Goal: Task Accomplishment & Management: Manage account settings

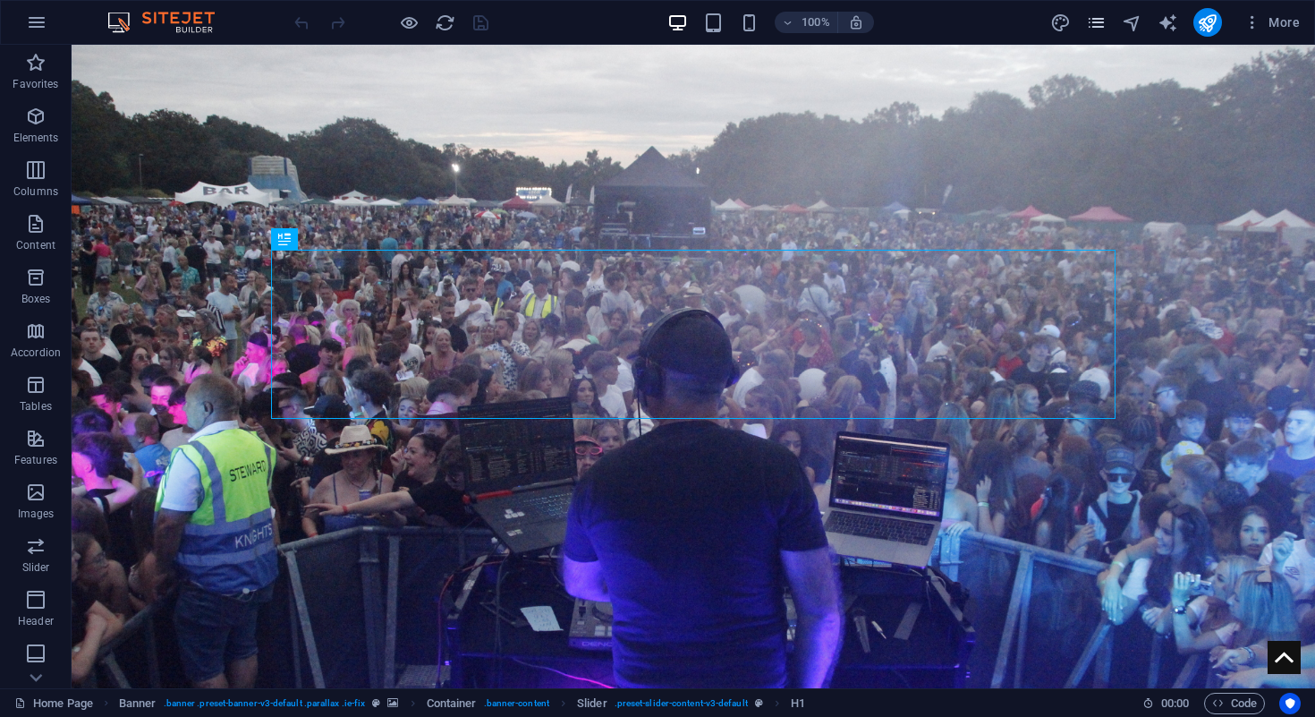
click at [1093, 15] on icon "pages" at bounding box center [1096, 23] width 21 height 21
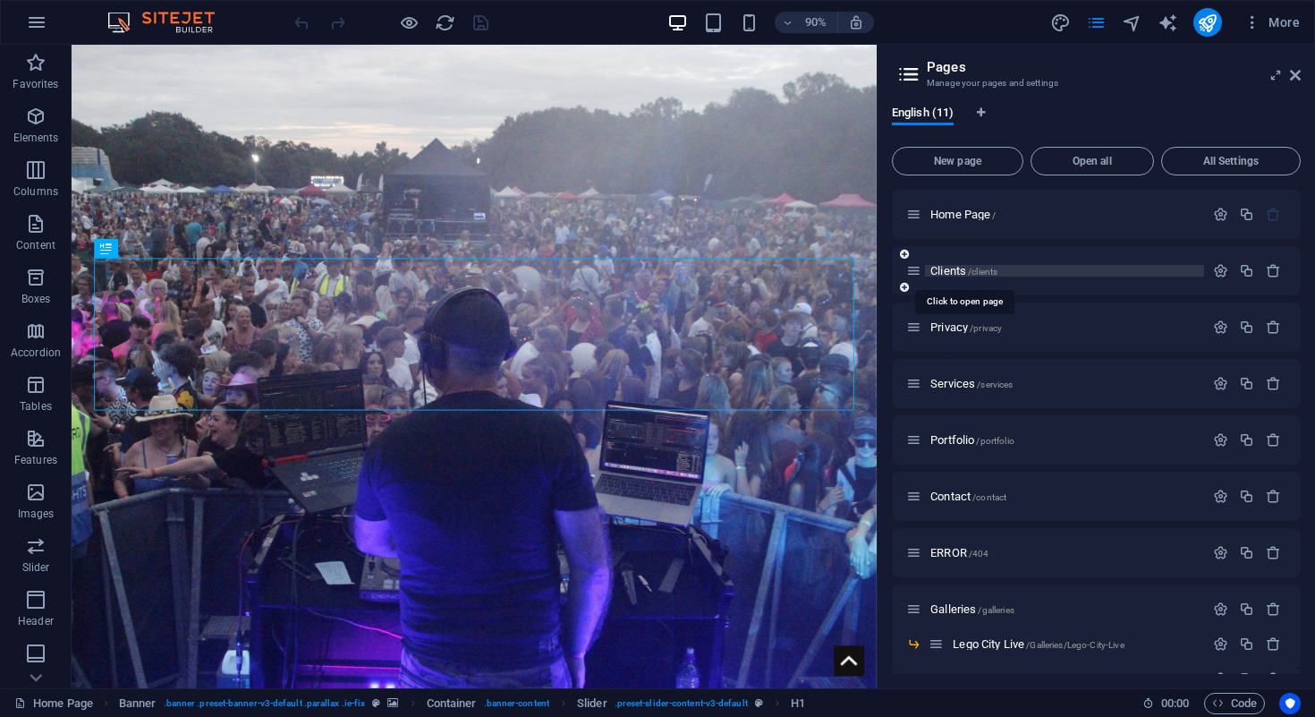
click at [981, 269] on span "/clients" at bounding box center [983, 272] width 30 height 10
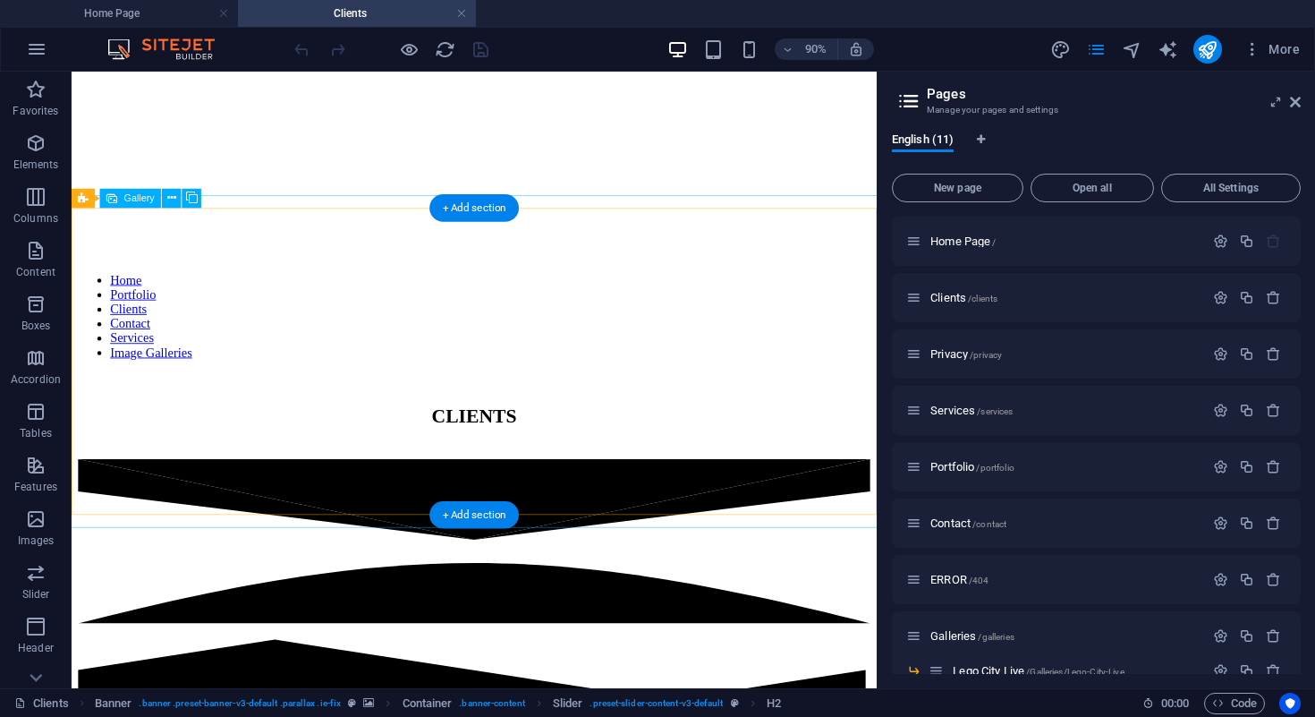
scroll to position [466, 0]
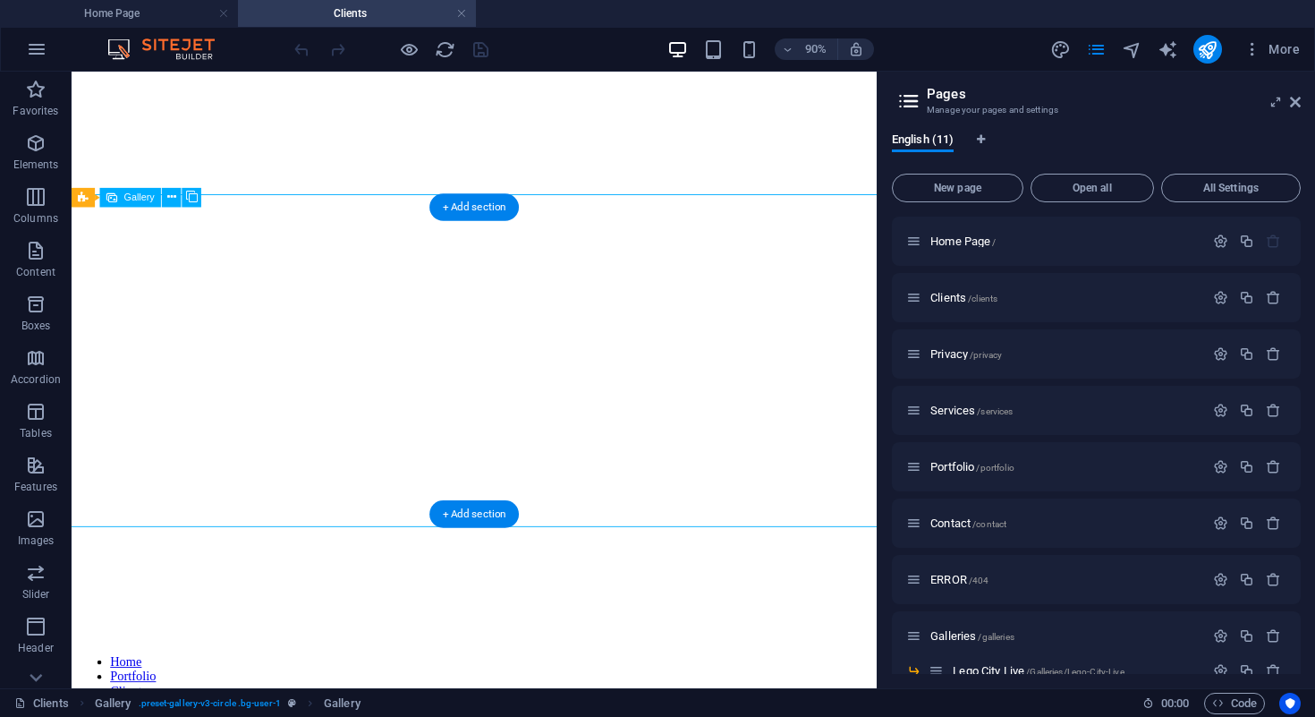
select select "4"
select select "px"
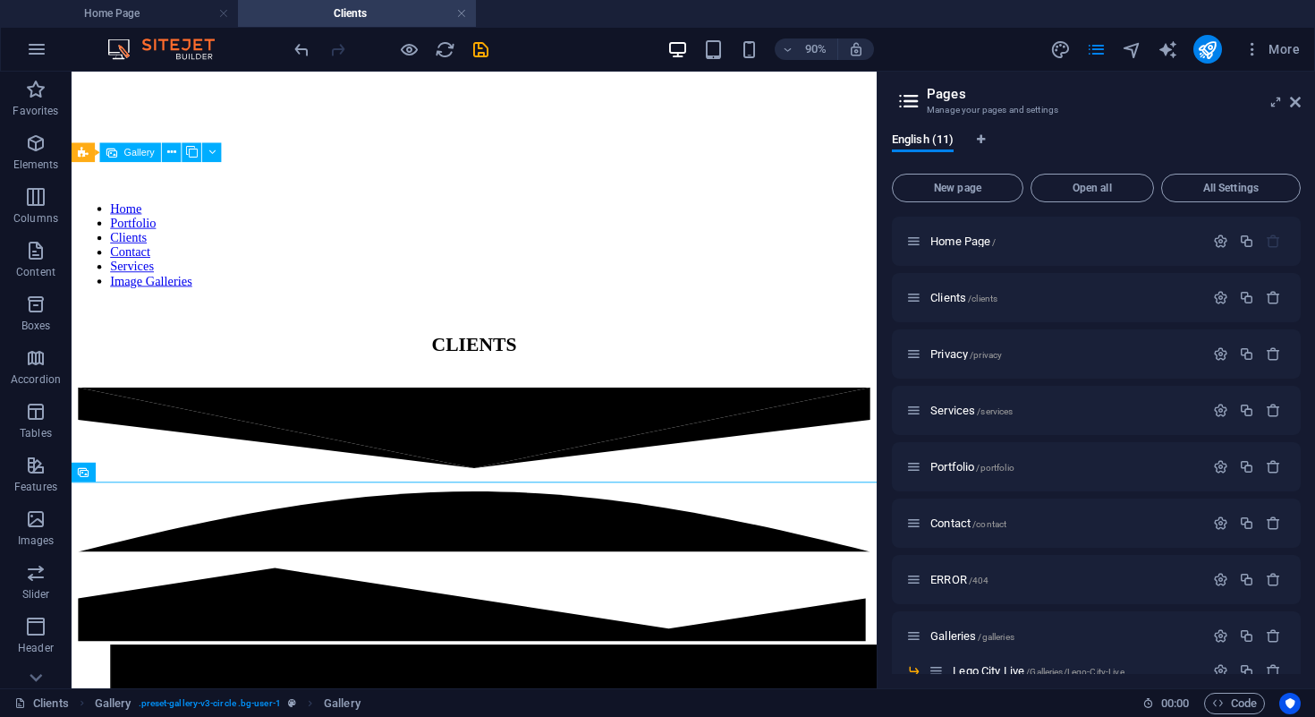
scroll to position [549, 0]
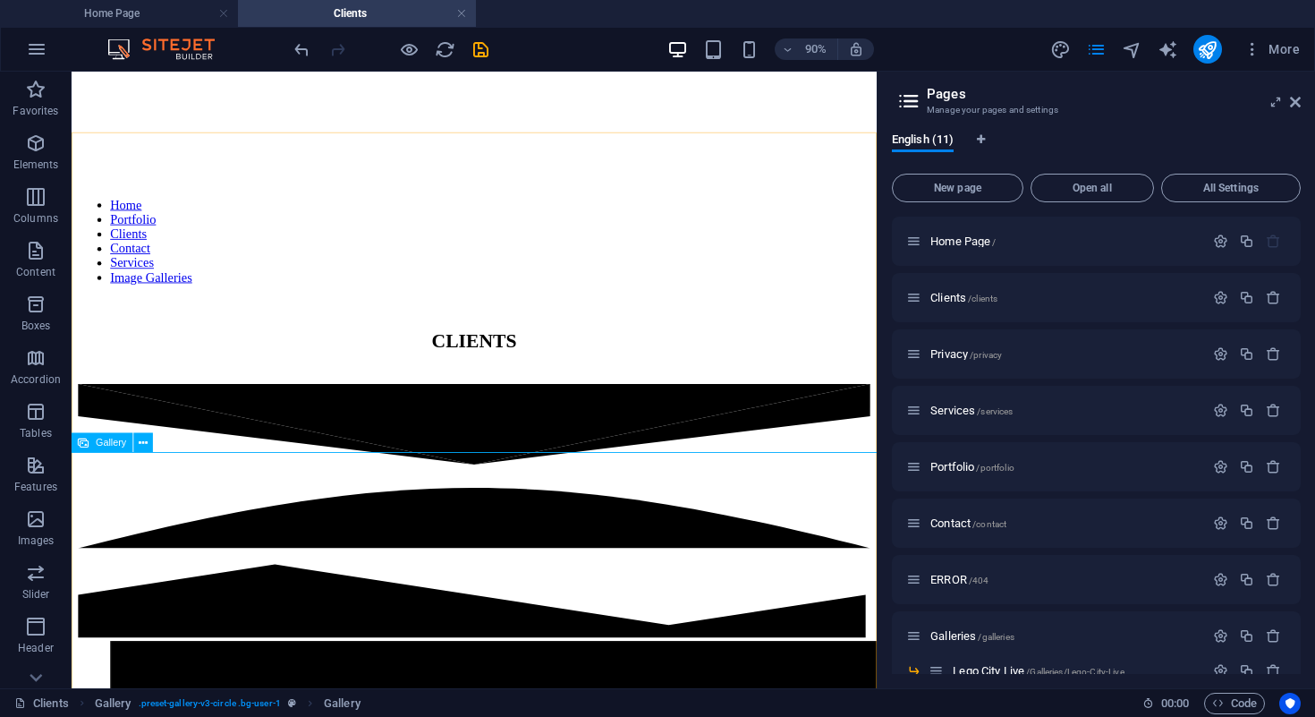
click at [90, 441] on div "Gallery" at bounding box center [102, 442] width 61 height 20
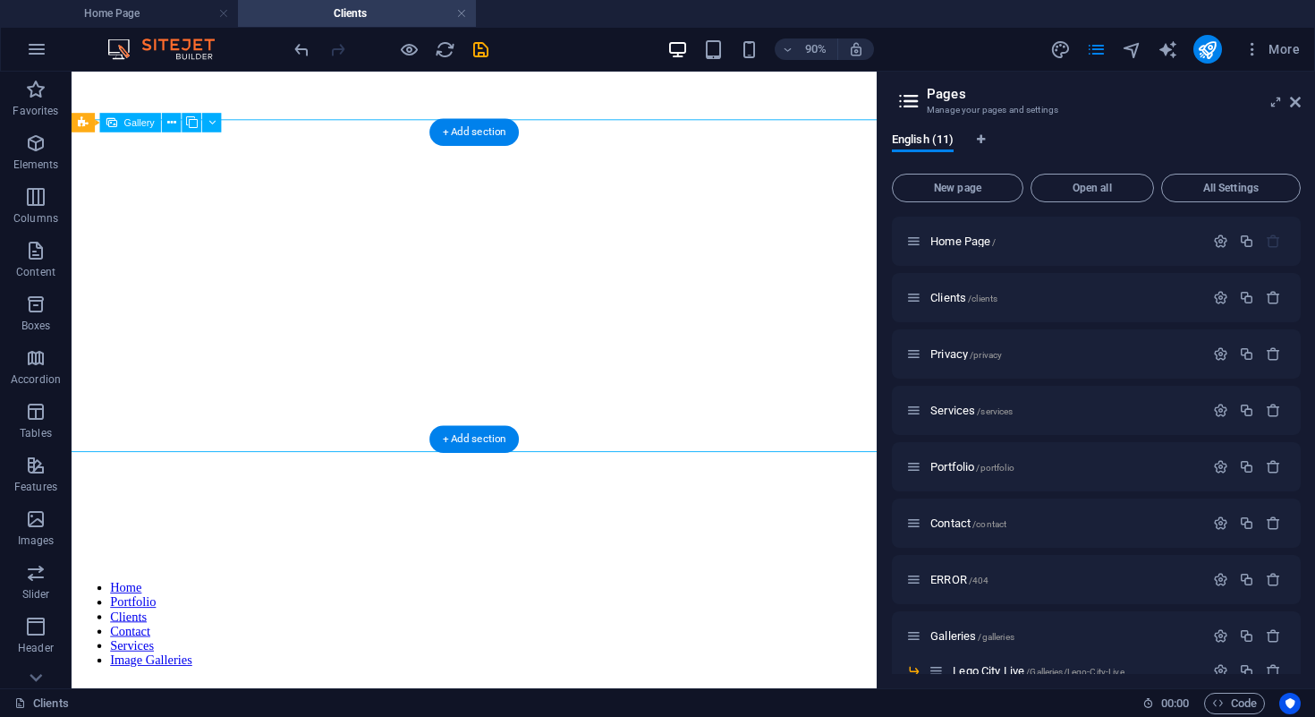
select select "4"
select select "px"
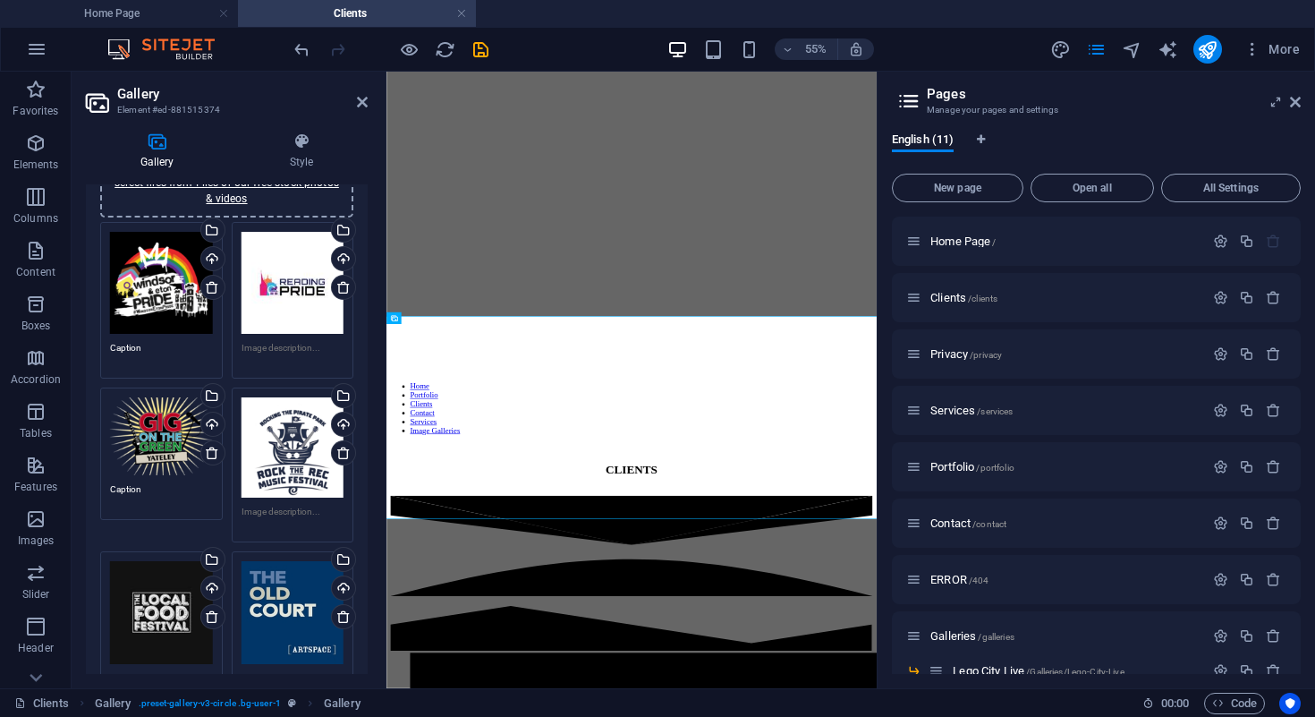
scroll to position [0, 0]
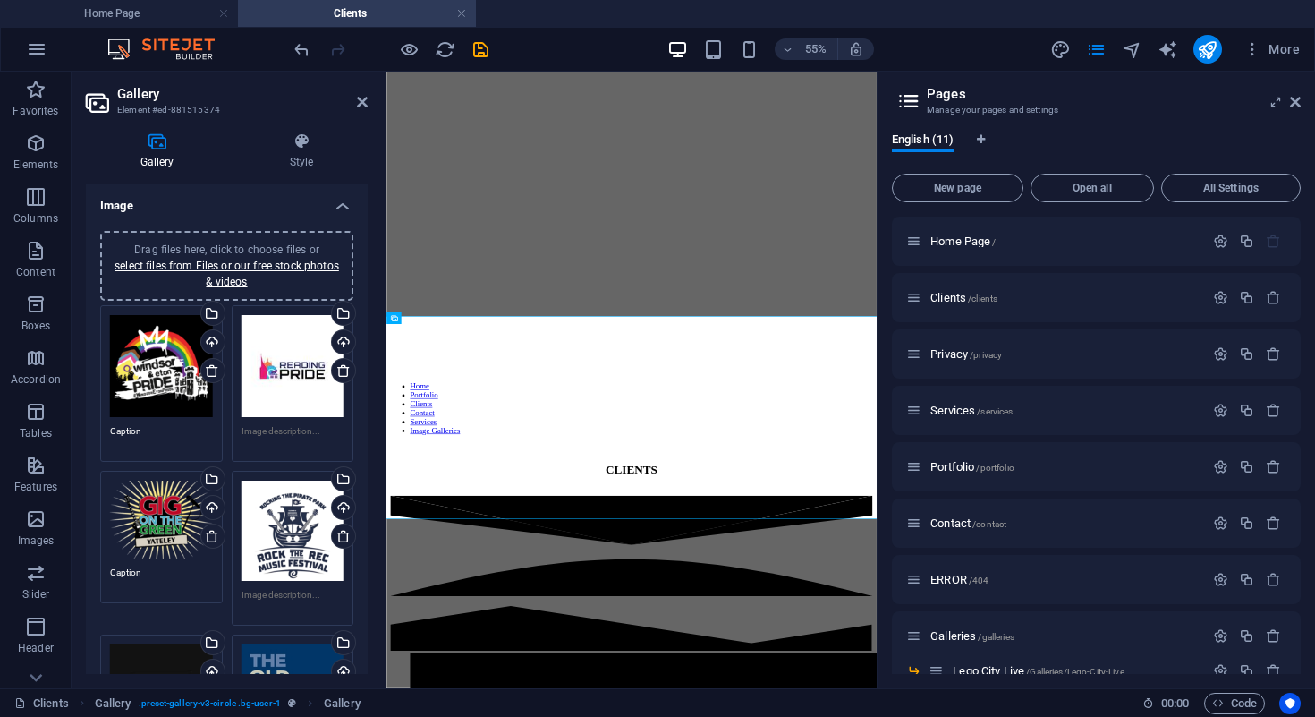
click at [245, 244] on span "Drag files here, click to choose files or select files from Files or our free s…" at bounding box center [227, 265] width 225 height 45
click at [237, 242] on div "Drag files here, click to choose files or select files from Files or our free s…" at bounding box center [227, 266] width 232 height 48
click at [243, 270] on link "select files from Files or our free stock photos & videos" at bounding box center [227, 273] width 225 height 29
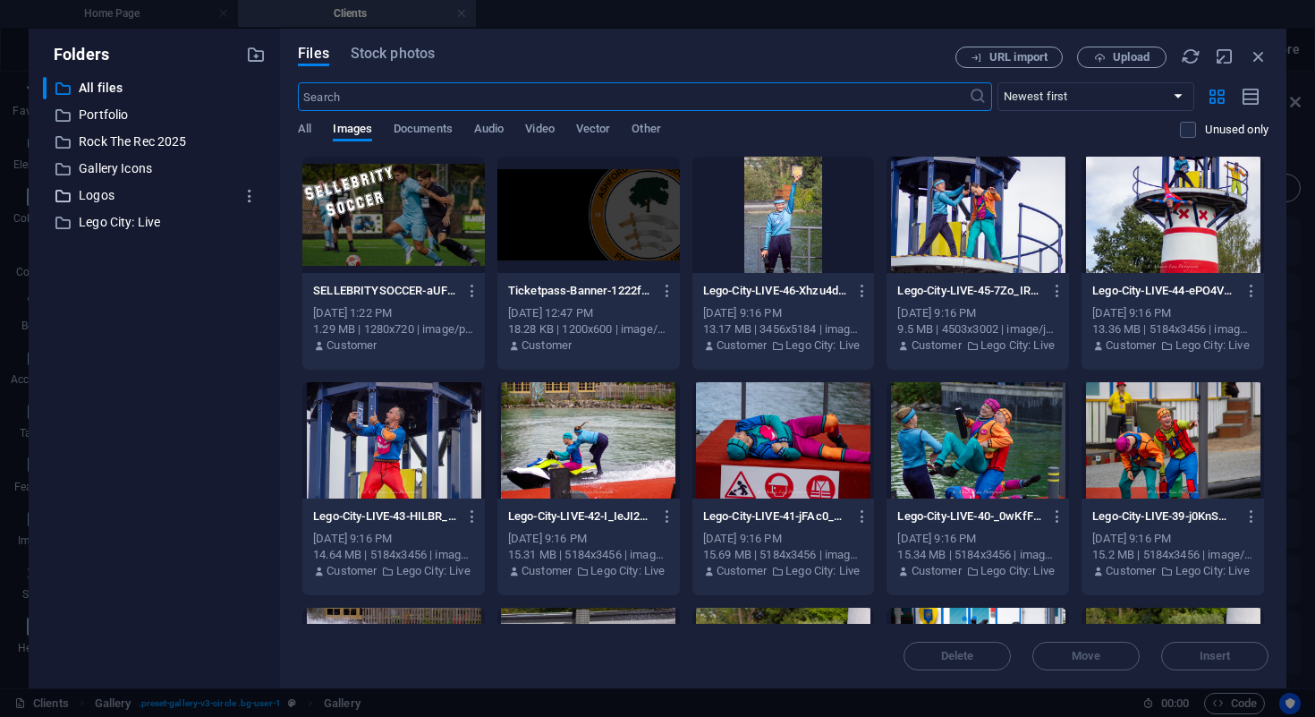
click at [146, 197] on p "Logos" at bounding box center [156, 195] width 154 height 21
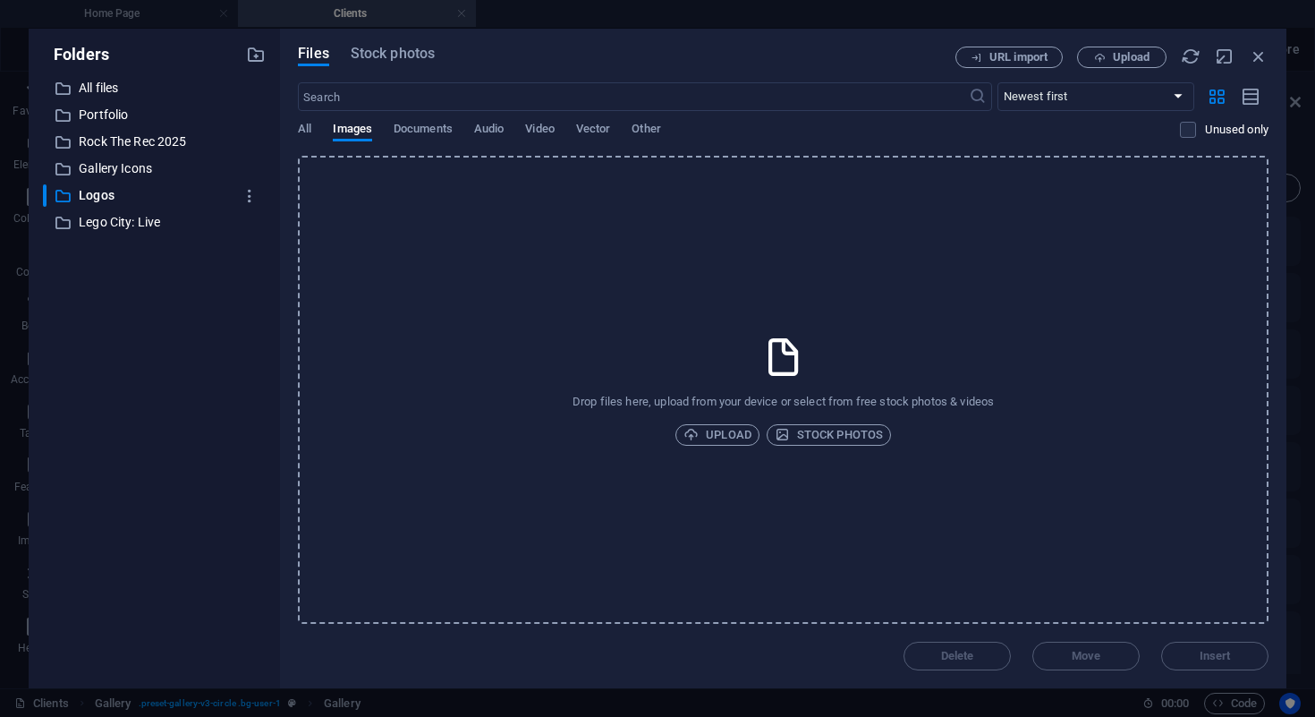
click at [1083, 26] on div "Folders ​ All files All files ​ Portfolio Portfolio ​ Rock The Rec 2025 Rock Th…" at bounding box center [657, 358] width 1315 height 717
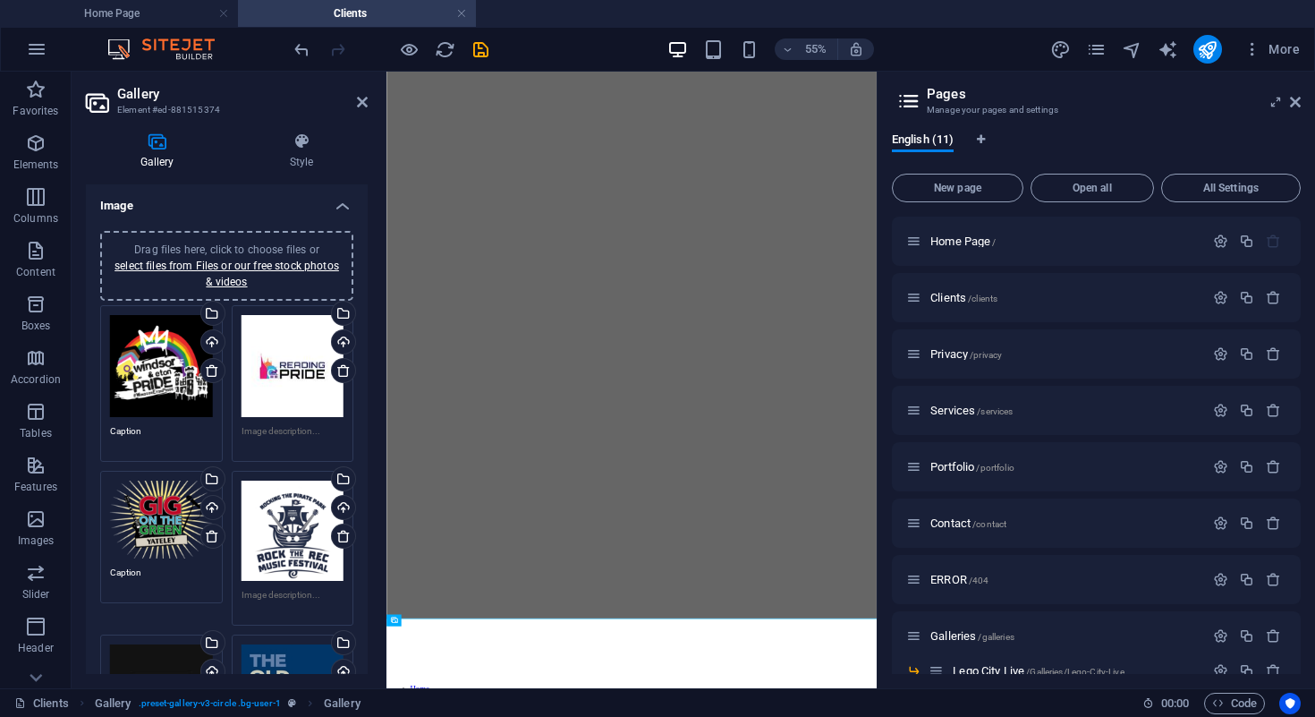
click at [213, 244] on span "Drag files here, click to choose files or select files from Files or our free s…" at bounding box center [227, 265] width 225 height 45
click at [223, 274] on div "Drag files here, click to choose files or select files from Files or our free s…" at bounding box center [227, 266] width 232 height 48
click at [226, 274] on div "Drag files here, click to choose files or select files from Files or our free s…" at bounding box center [227, 266] width 232 height 48
click at [227, 271] on div "Drag files here, click to choose files or select files from Files or our free s…" at bounding box center [227, 266] width 232 height 48
click at [228, 283] on link "select files from Files or our free stock photos & videos" at bounding box center [227, 273] width 225 height 29
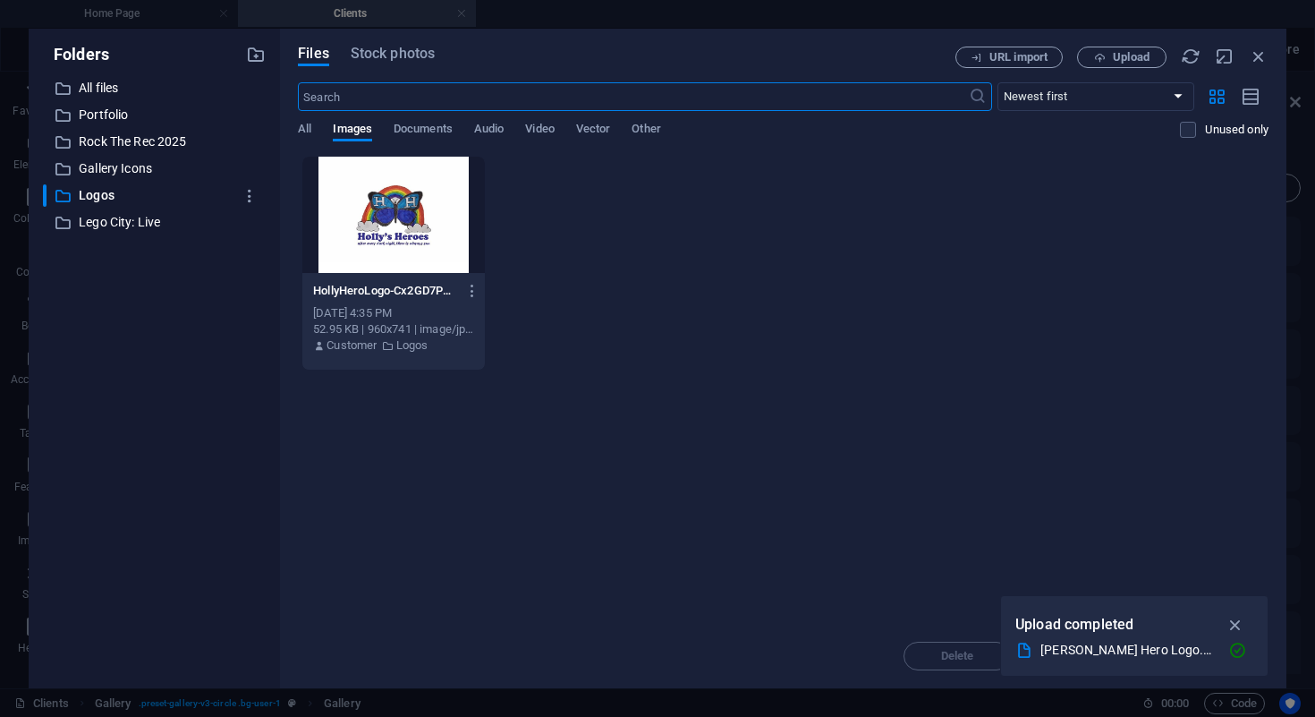
click at [755, 396] on div "Drop files here to upload them instantly HollyHeroLogo-Cx2GD7PUrc3_tdtmSN-_DA.j…" at bounding box center [783, 390] width 971 height 468
click at [411, 221] on div at bounding box center [393, 215] width 183 height 116
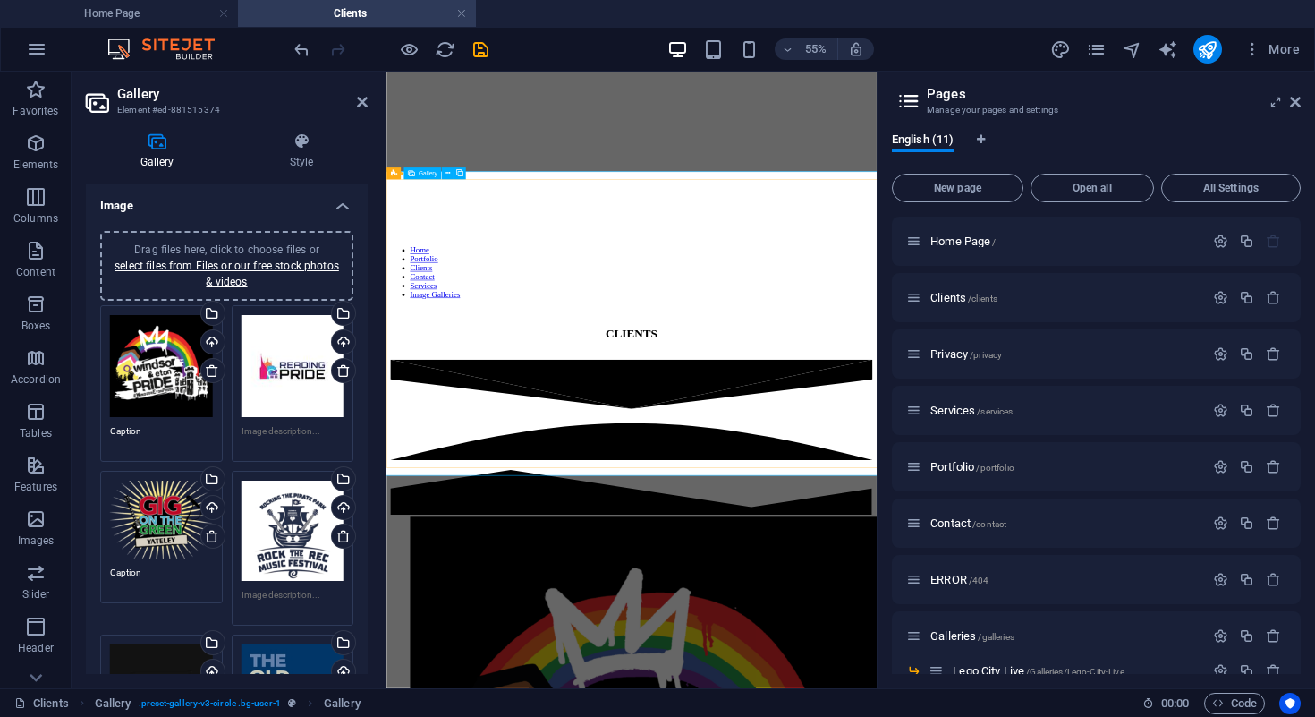
scroll to position [834, 0]
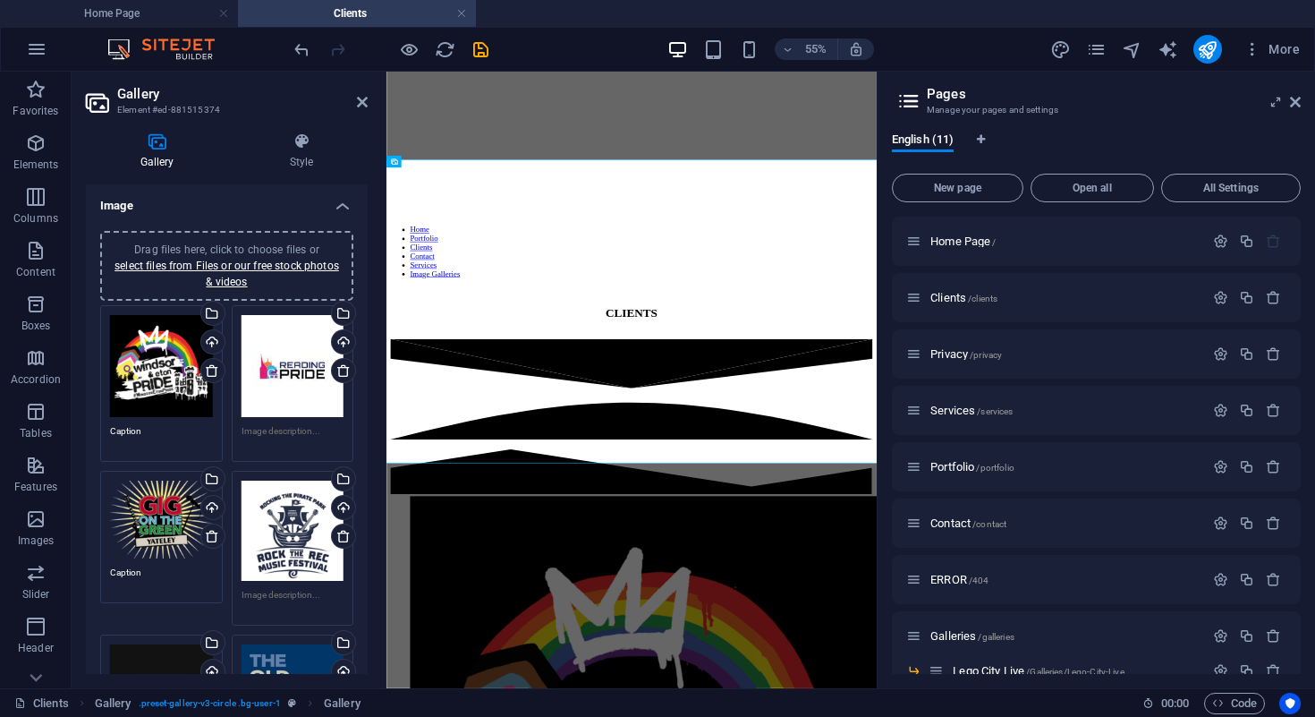
click at [1287, 105] on header "Pages Manage your pages and settings" at bounding box center [1098, 95] width 405 height 47
click at [1304, 105] on aside "Pages Manage your pages and settings English (11) New page Open all All Setting…" at bounding box center [1096, 380] width 438 height 616
click at [1302, 98] on aside "Pages Manage your pages and settings English (11) New page Open all All Setting…" at bounding box center [1096, 380] width 438 height 616
click at [1301, 99] on aside "Pages Manage your pages and settings English (11) New page Open all All Setting…" at bounding box center [1096, 380] width 438 height 616
drag, startPoint x: 1295, startPoint y: 101, endPoint x: 898, endPoint y: 30, distance: 402.8
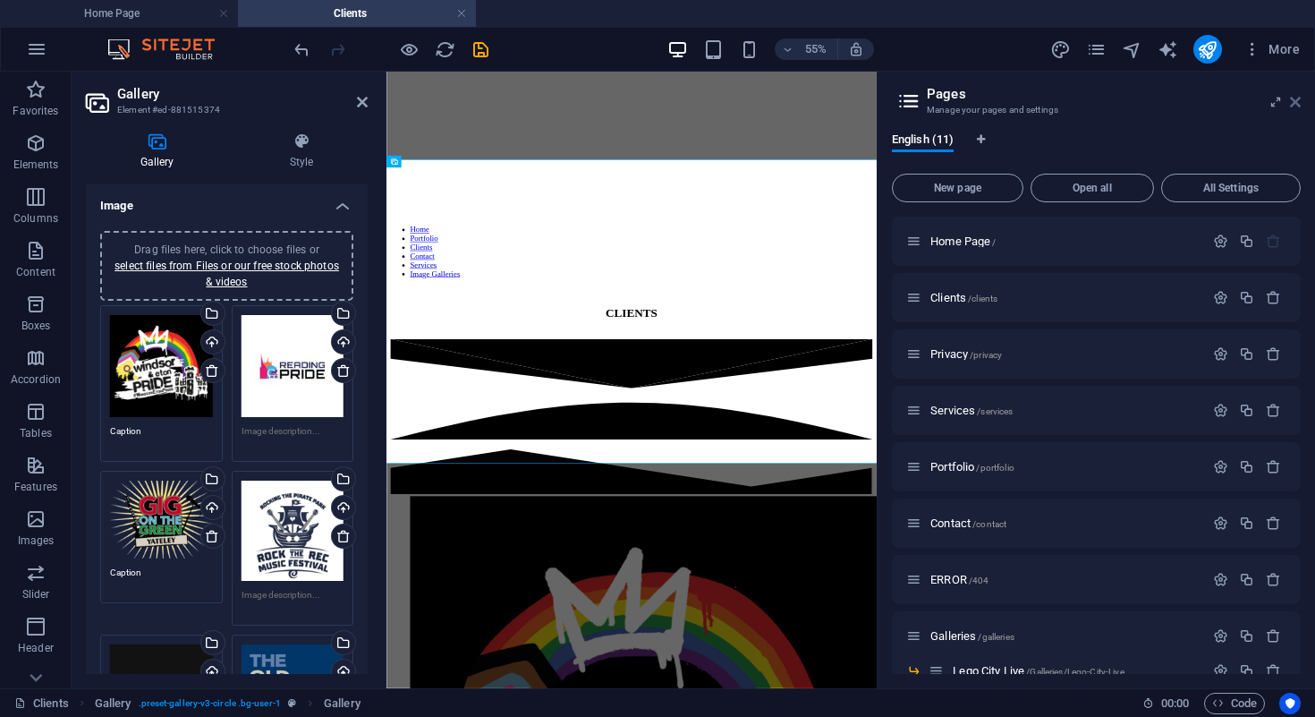
click at [1295, 101] on icon at bounding box center [1295, 102] width 11 height 14
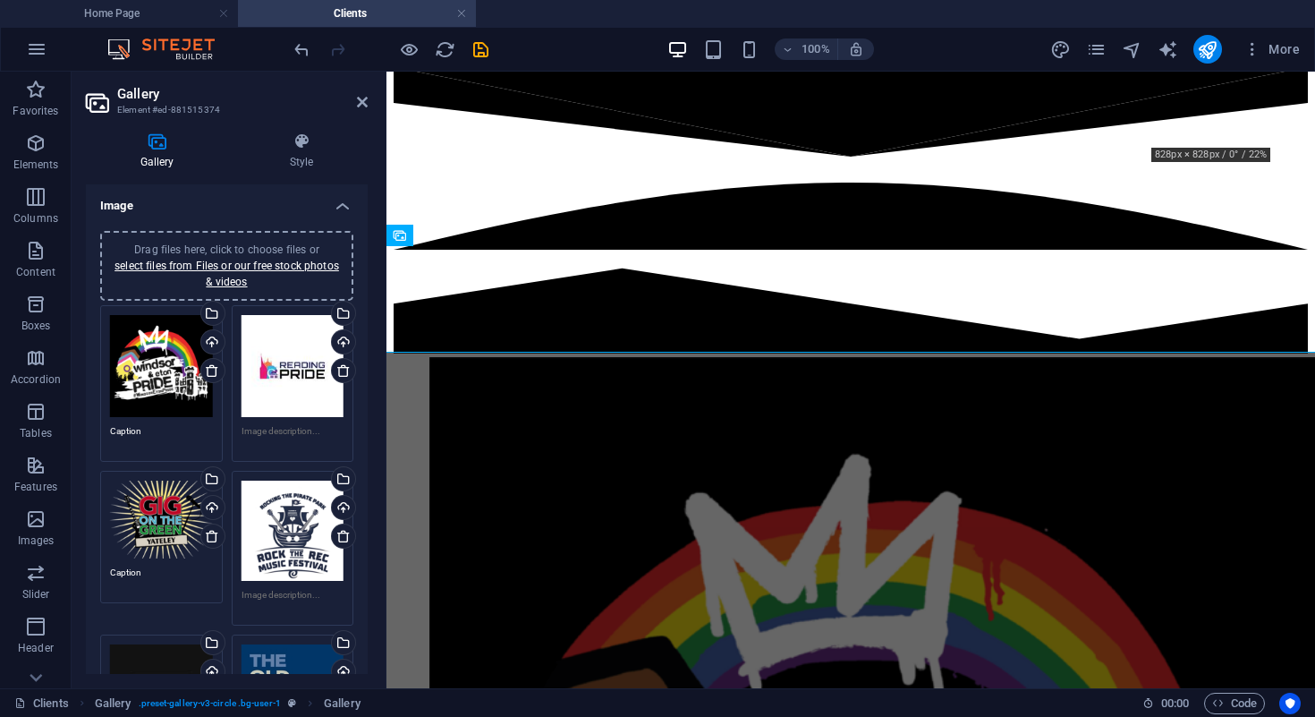
click at [1113, 49] on div "More" at bounding box center [1178, 49] width 257 height 29
click at [1109, 49] on div "More" at bounding box center [1178, 49] width 257 height 29
click at [1107, 49] on icon "pages" at bounding box center [1096, 49] width 21 height 21
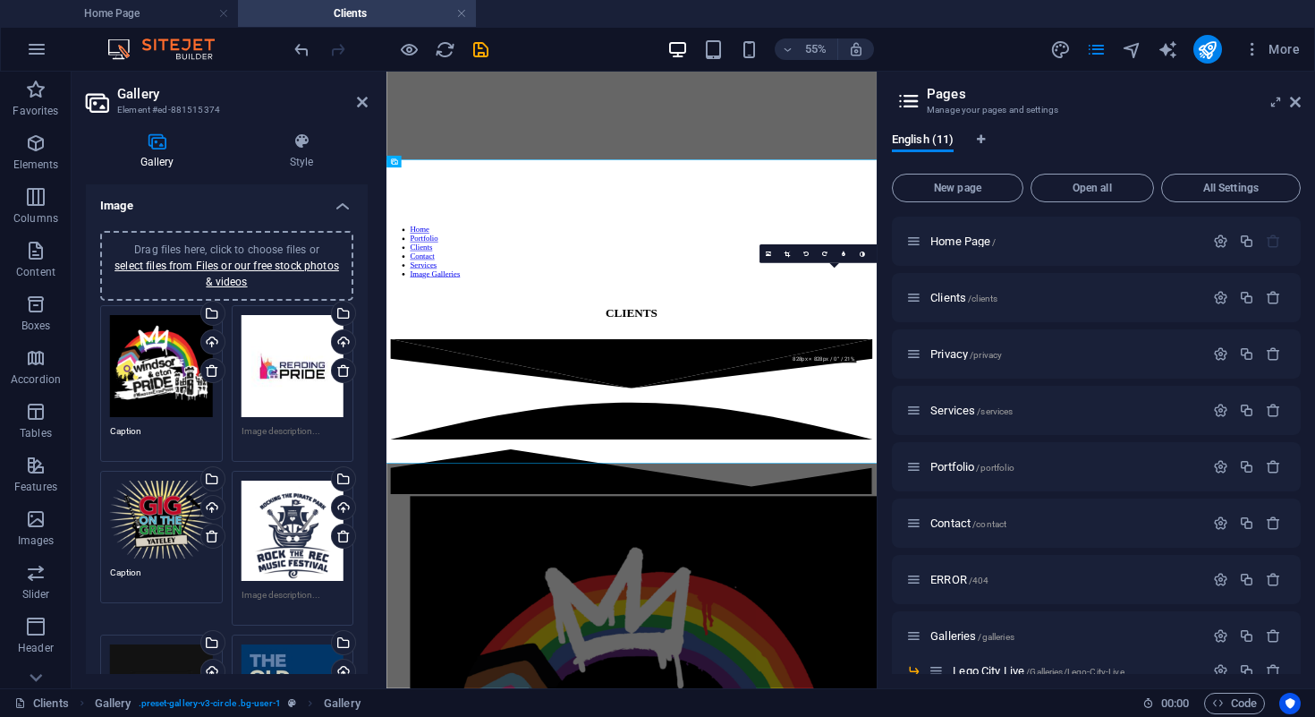
scroll to position [120, 0]
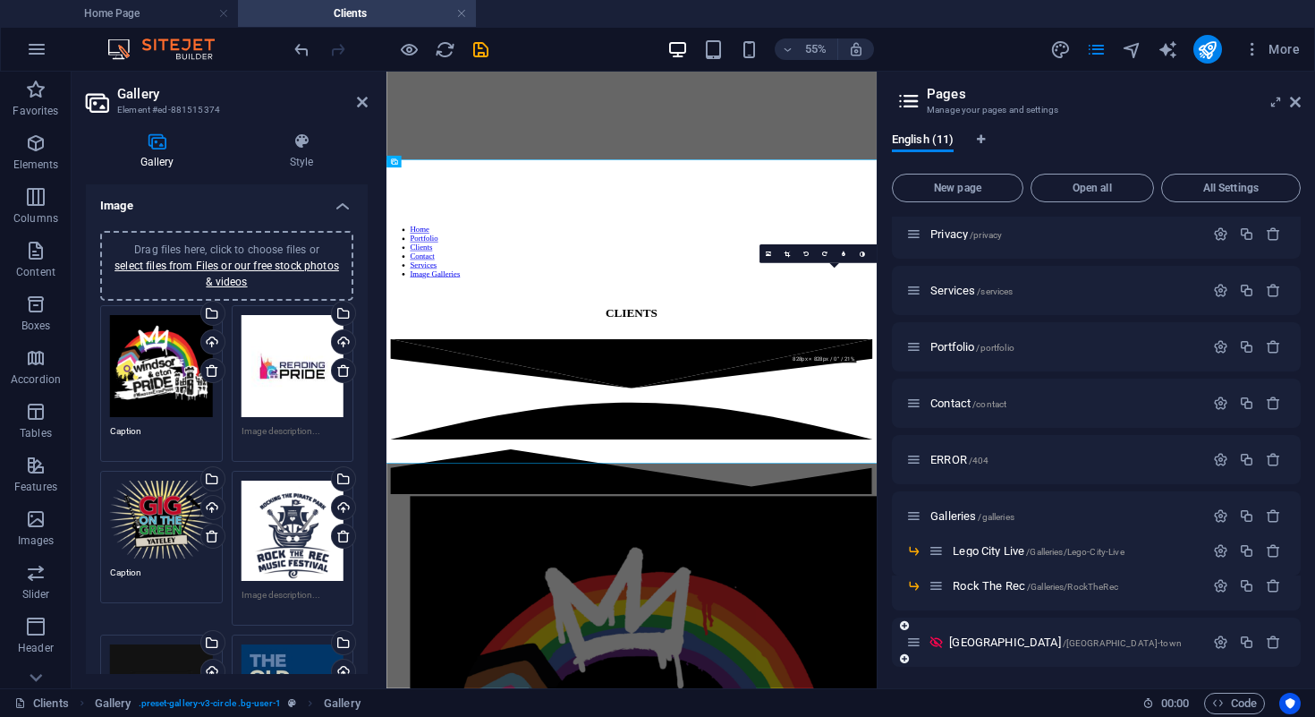
click at [997, 634] on div "[GEOGRAPHIC_DATA] /[GEOGRAPHIC_DATA]-town" at bounding box center [1055, 642] width 298 height 21
click at [997, 644] on span "[GEOGRAPHIC_DATA] /[GEOGRAPHIC_DATA]-town" at bounding box center [1065, 641] width 233 height 13
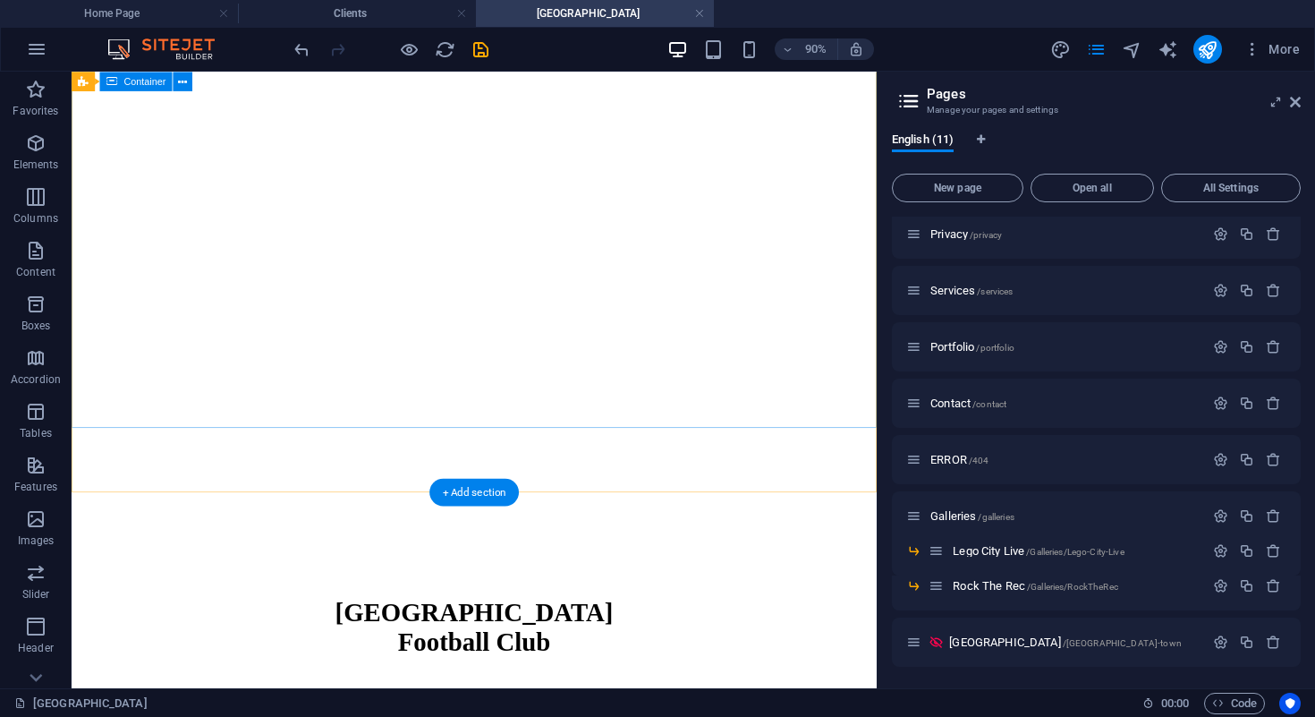
scroll to position [139, 0]
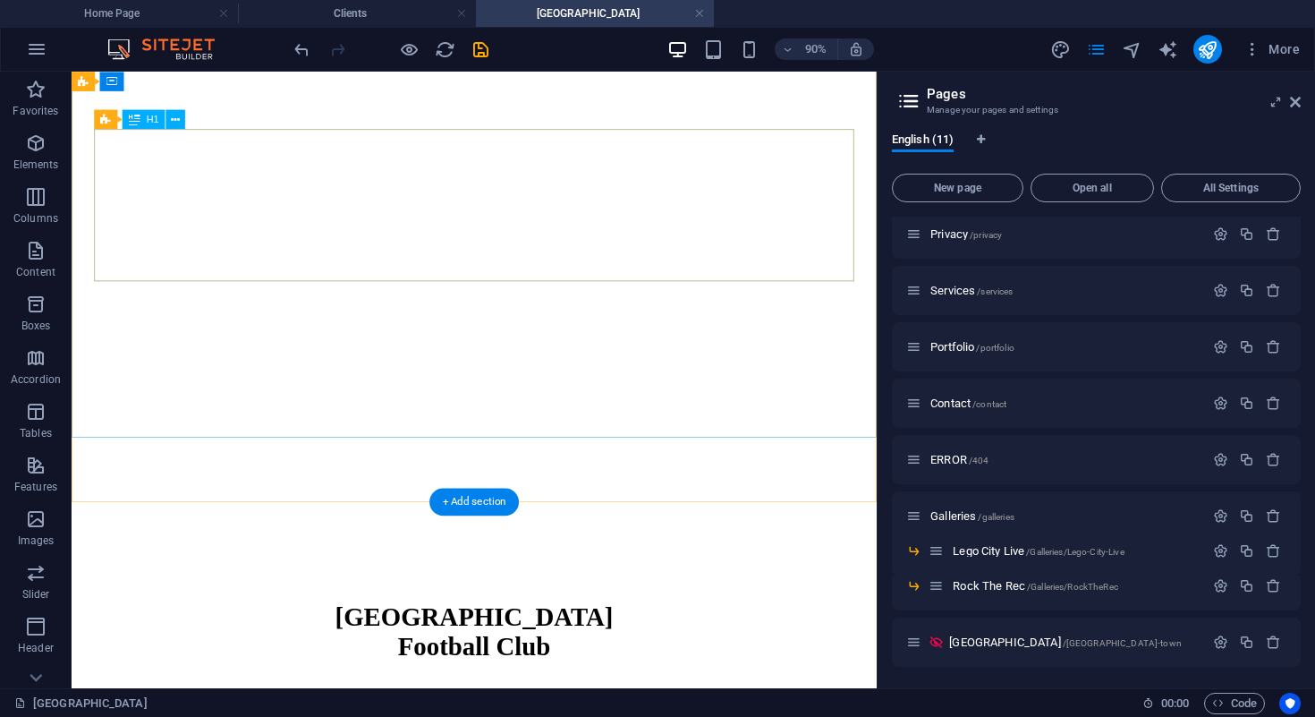
click at [768, 625] on div "​ Ashford Town Football Club" at bounding box center [519, 675] width 880 height 101
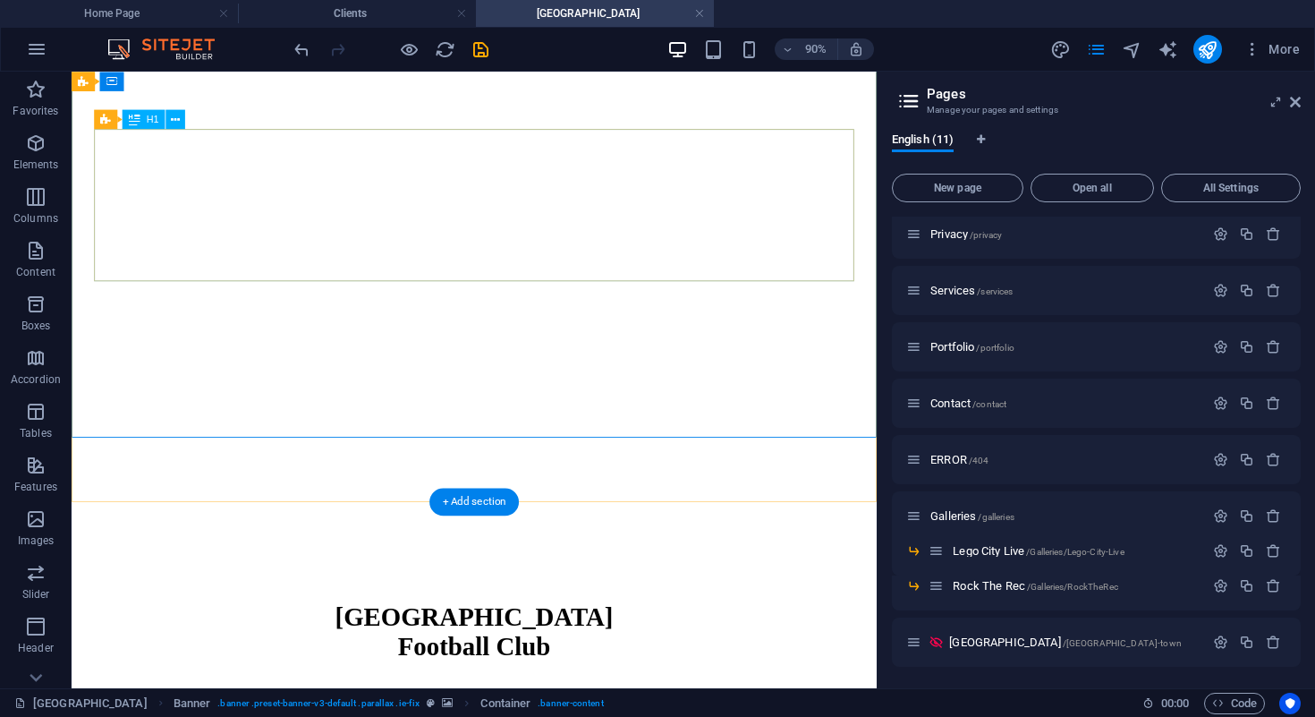
click at [460, 625] on div "​ Ashford Town Football Club" at bounding box center [519, 675] width 880 height 101
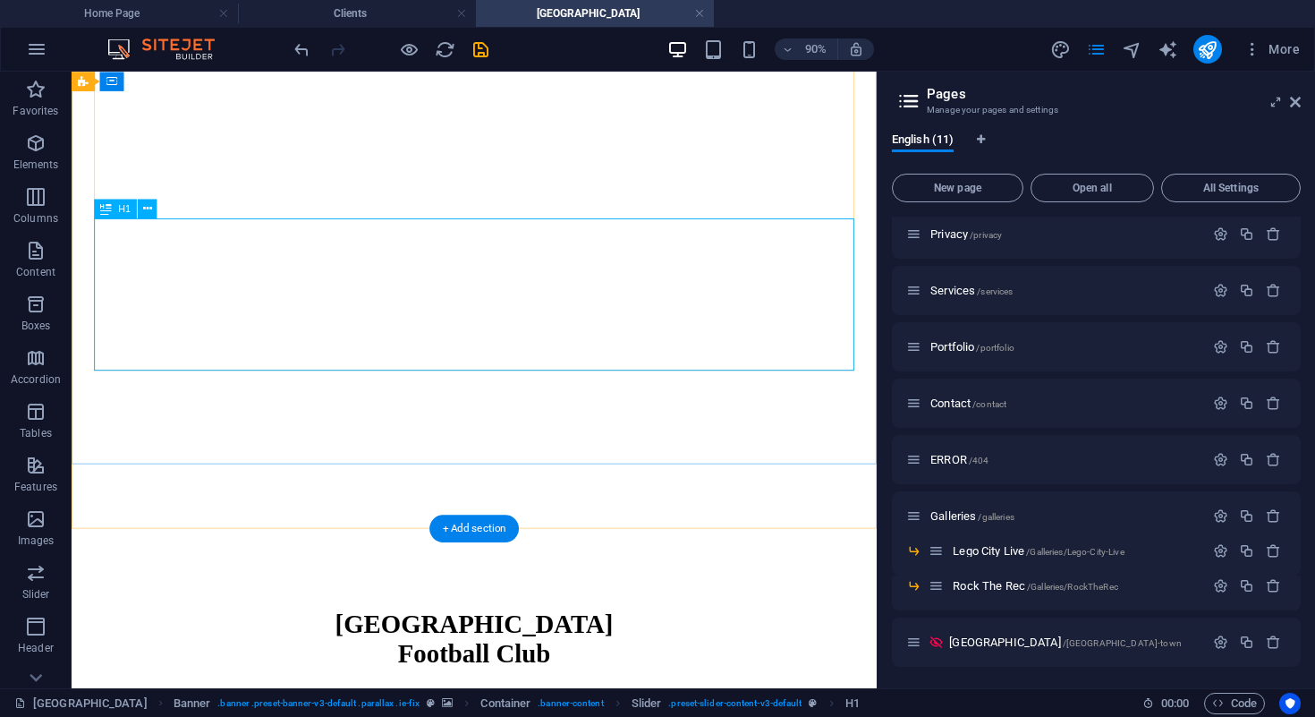
click at [121, 216] on div "H1" at bounding box center [115, 209] width 43 height 20
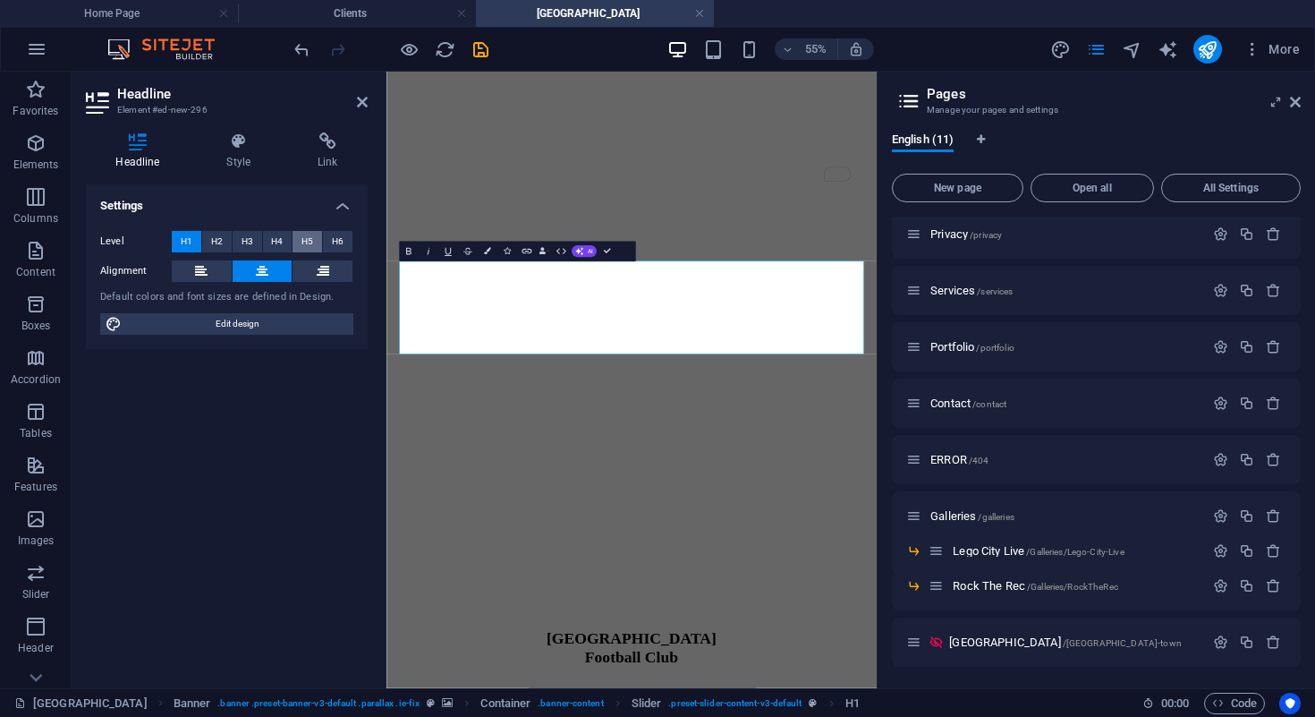
click at [309, 240] on span "H5" at bounding box center [308, 241] width 12 height 21
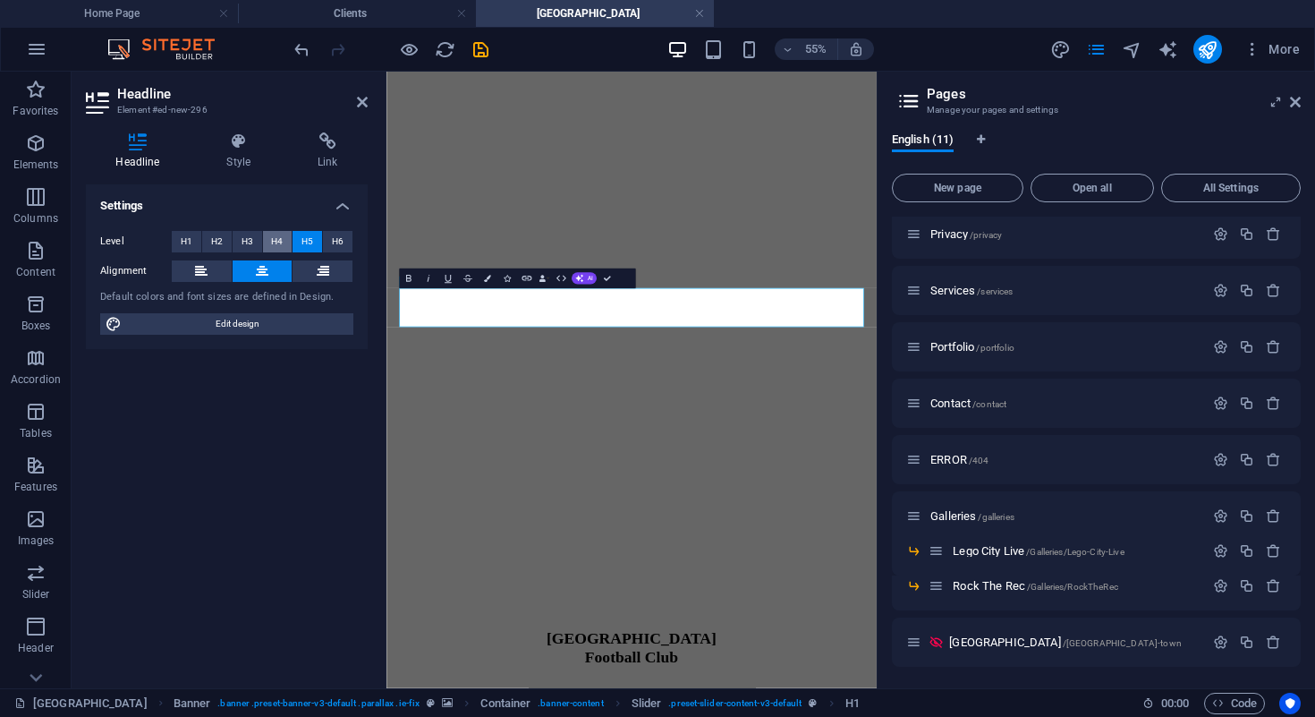
click at [283, 236] on span "H4" at bounding box center [277, 241] width 12 height 21
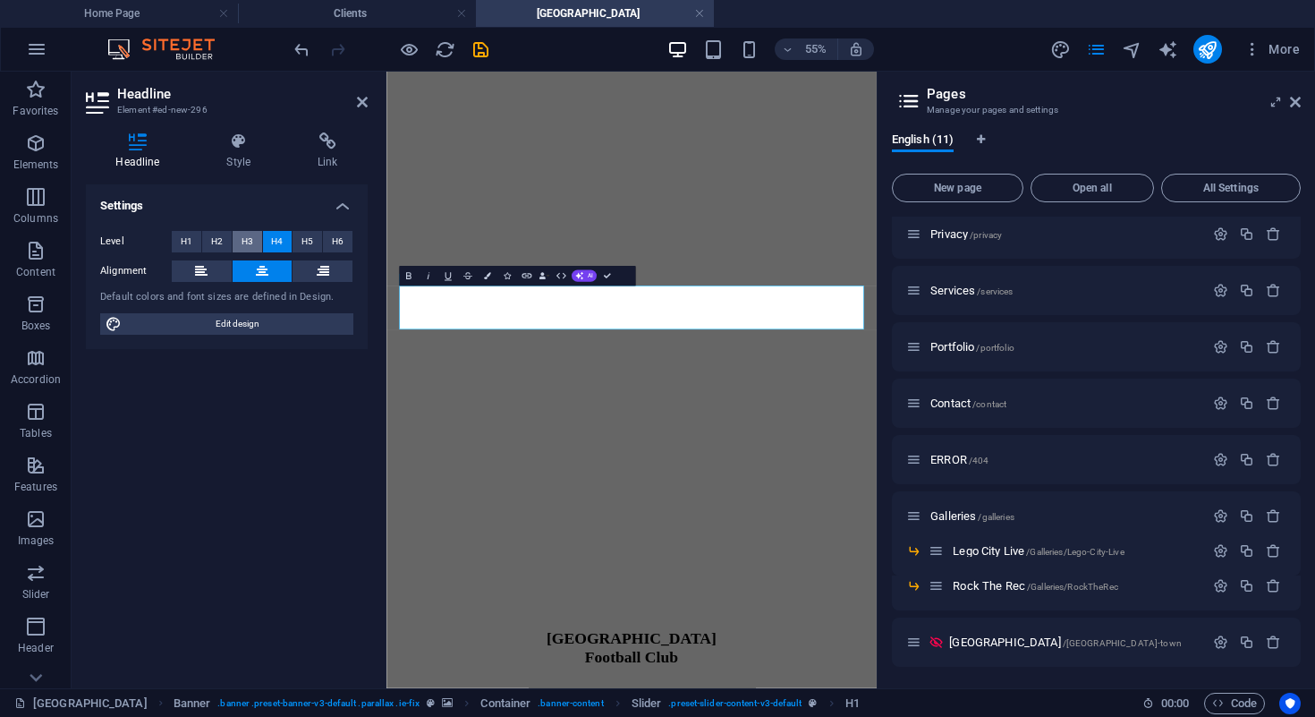
click at [259, 234] on button "H3" at bounding box center [248, 241] width 30 height 21
click at [245, 234] on span "H3" at bounding box center [248, 241] width 12 height 21
click at [211, 234] on span "H2" at bounding box center [217, 241] width 12 height 21
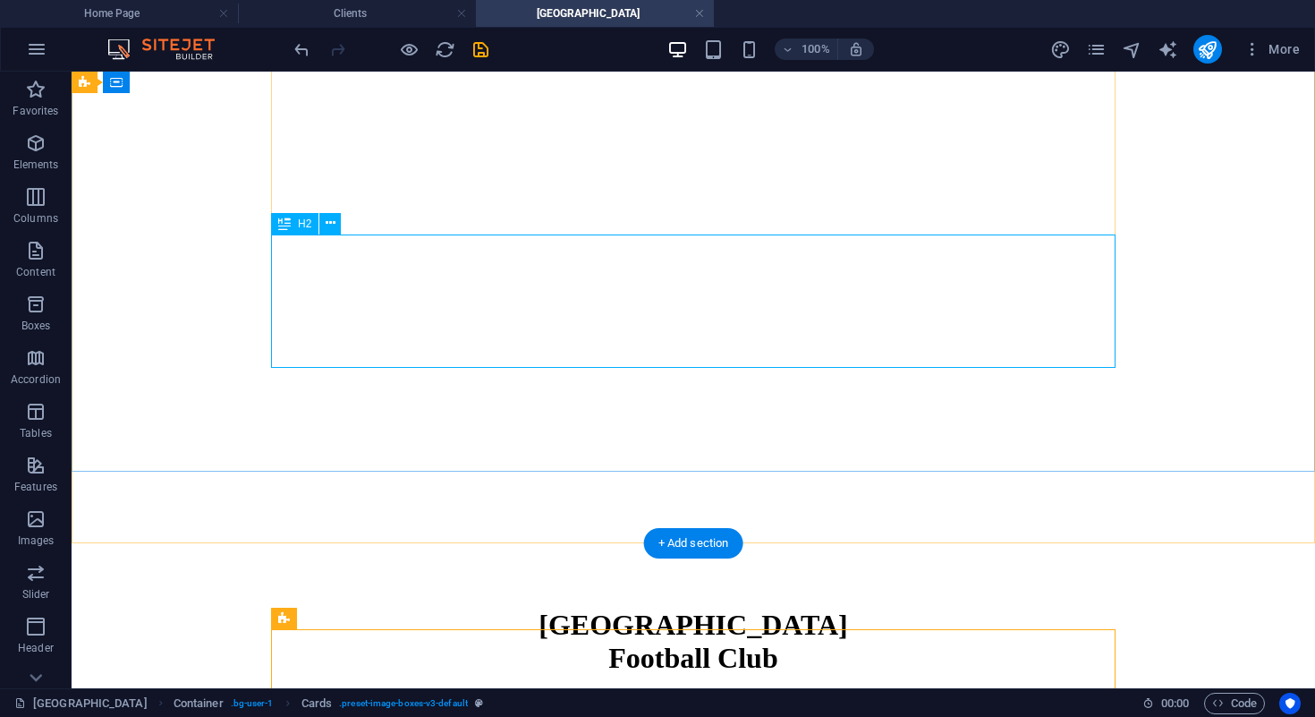
scroll to position [0, 0]
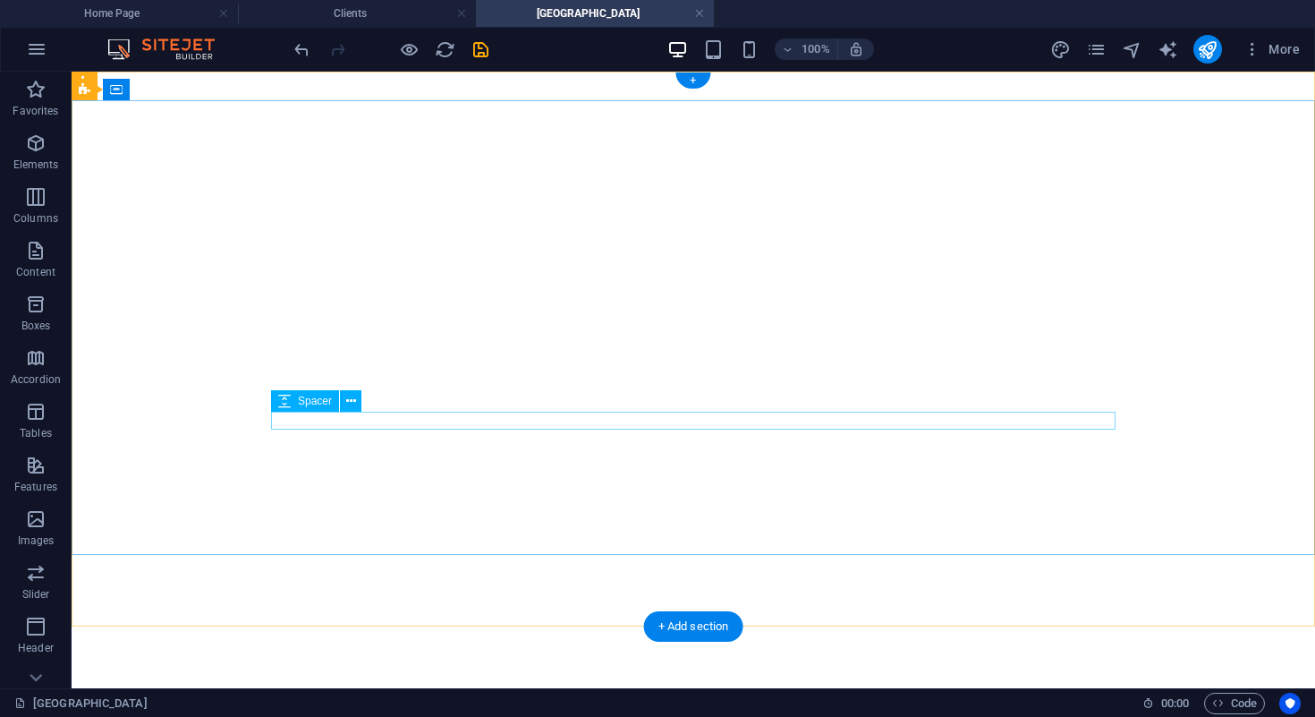
select select "px"
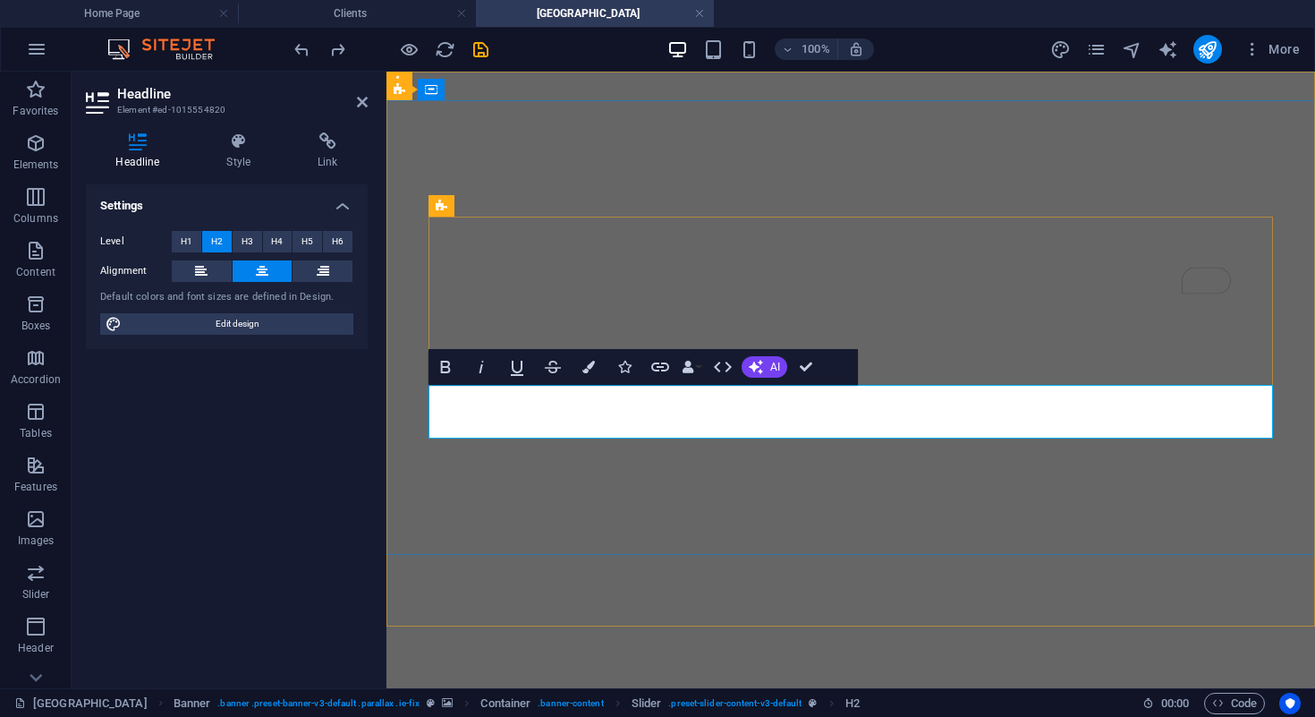
click at [239, 241] on button "H3" at bounding box center [248, 241] width 30 height 21
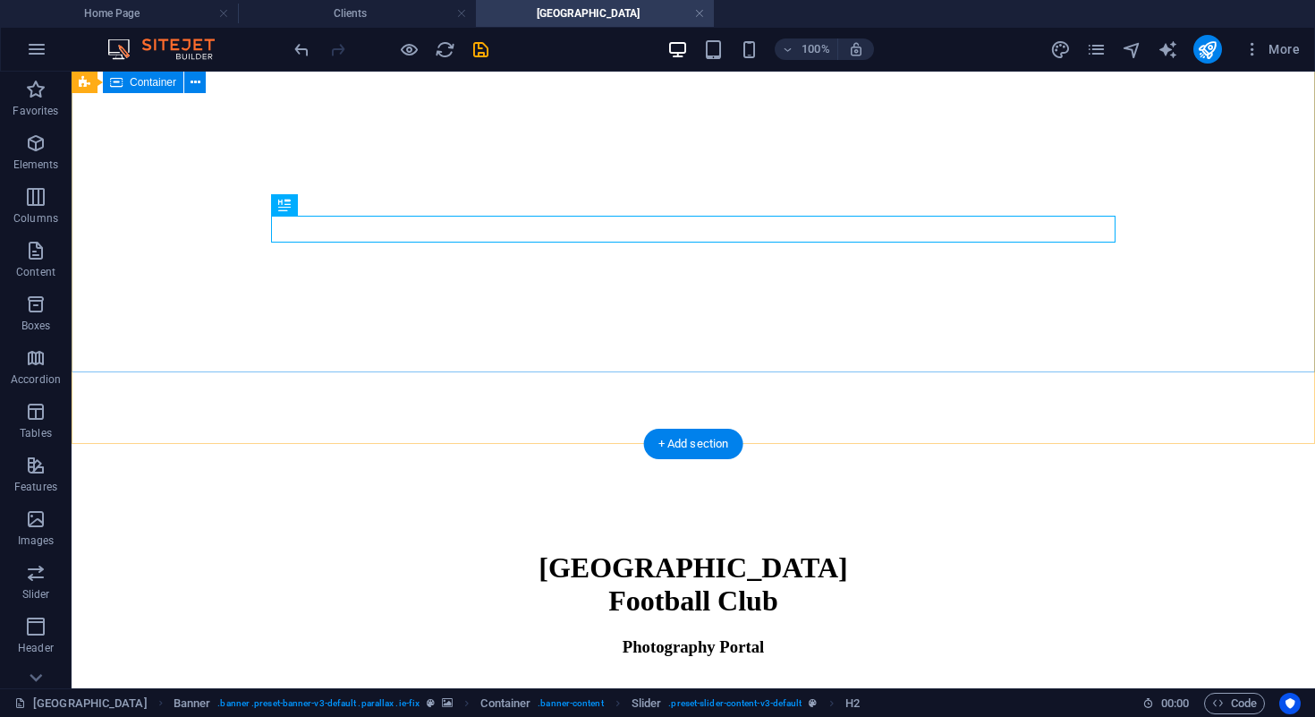
scroll to position [183, 0]
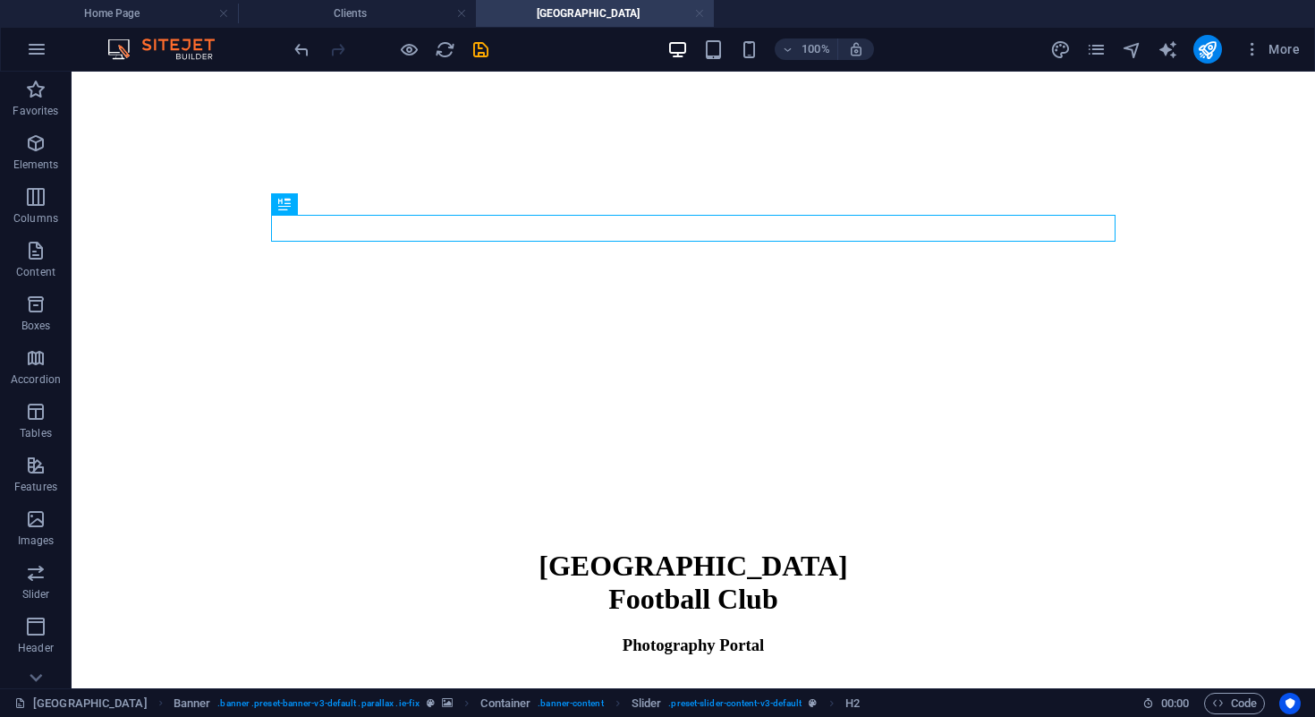
click at [701, 13] on link at bounding box center [699, 13] width 11 height 17
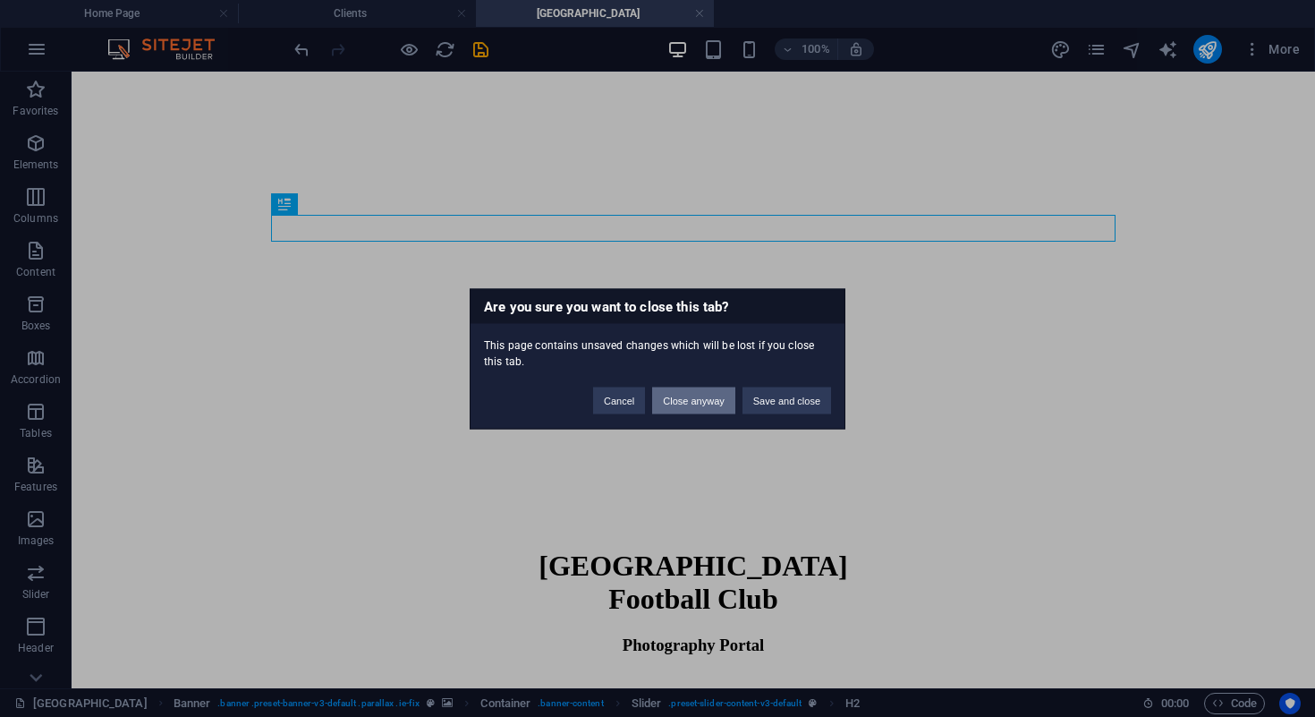
click at [697, 394] on button "Close anyway" at bounding box center [693, 400] width 82 height 27
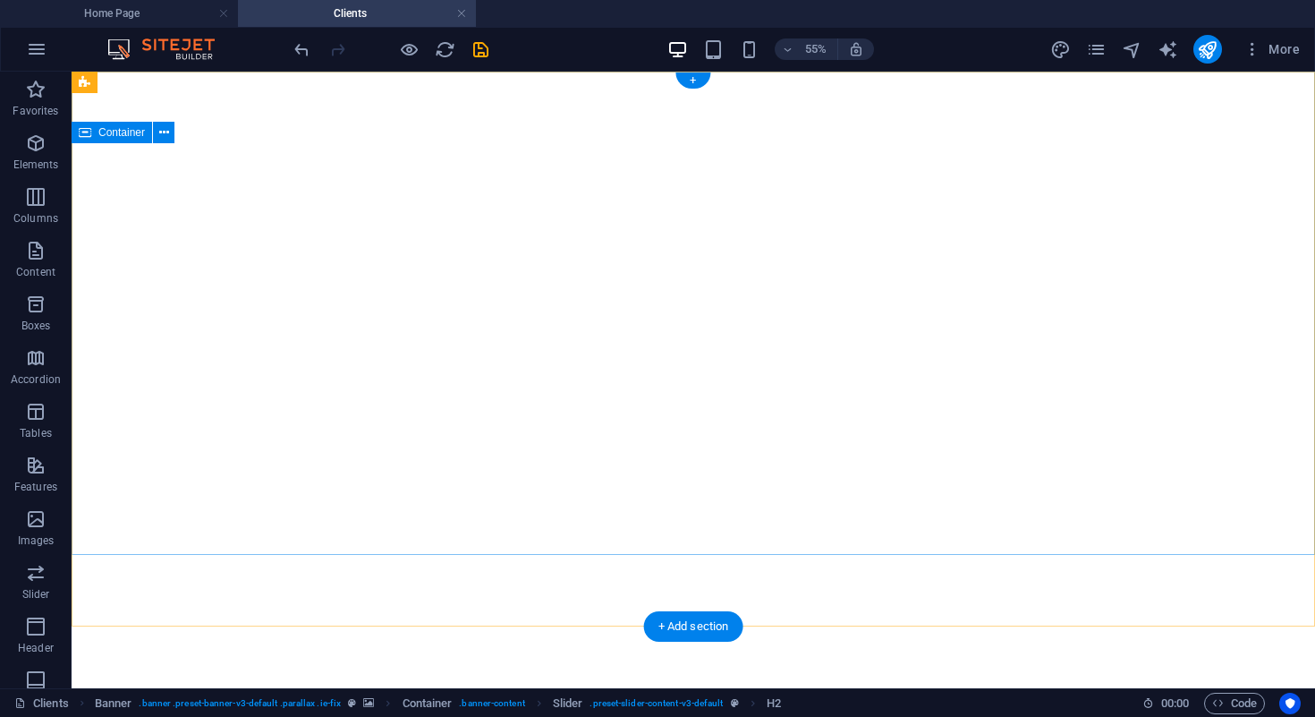
scroll to position [820, 0]
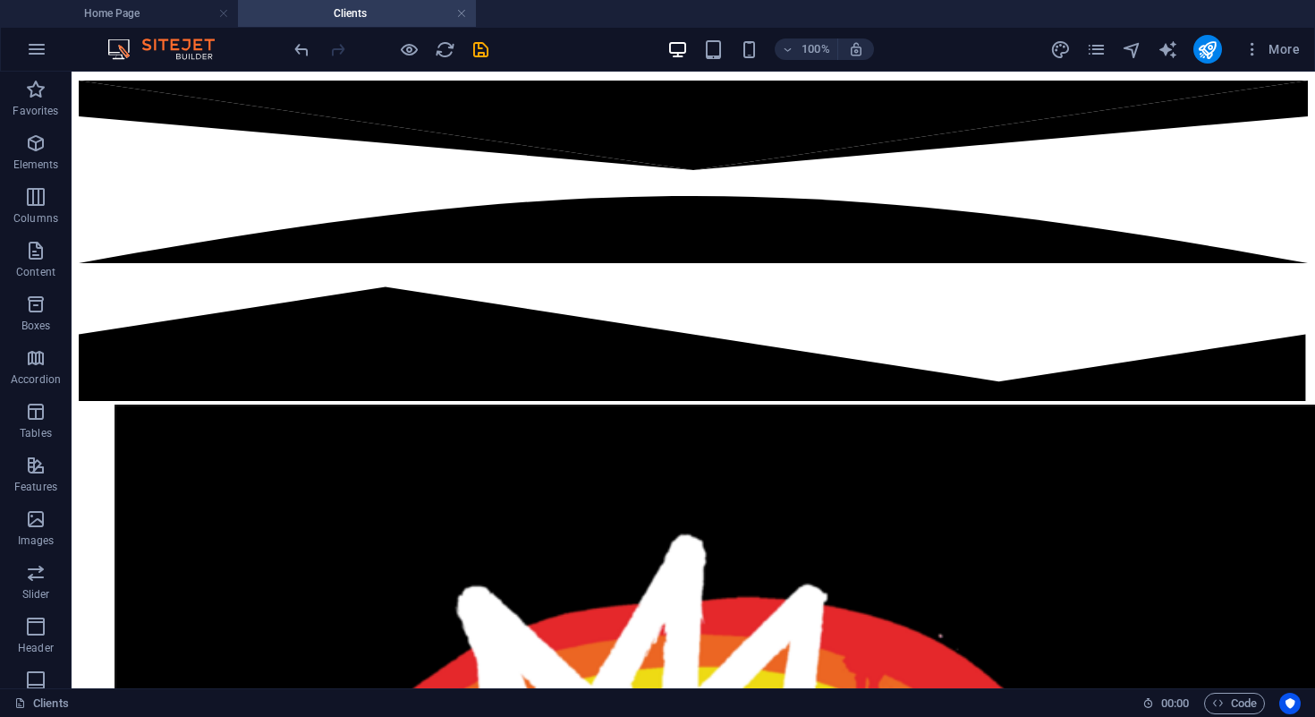
click at [1119, 42] on div "More" at bounding box center [1178, 49] width 257 height 29
click at [1110, 45] on div "More" at bounding box center [1178, 49] width 257 height 29
click at [1099, 57] on icon "pages" at bounding box center [1096, 49] width 21 height 21
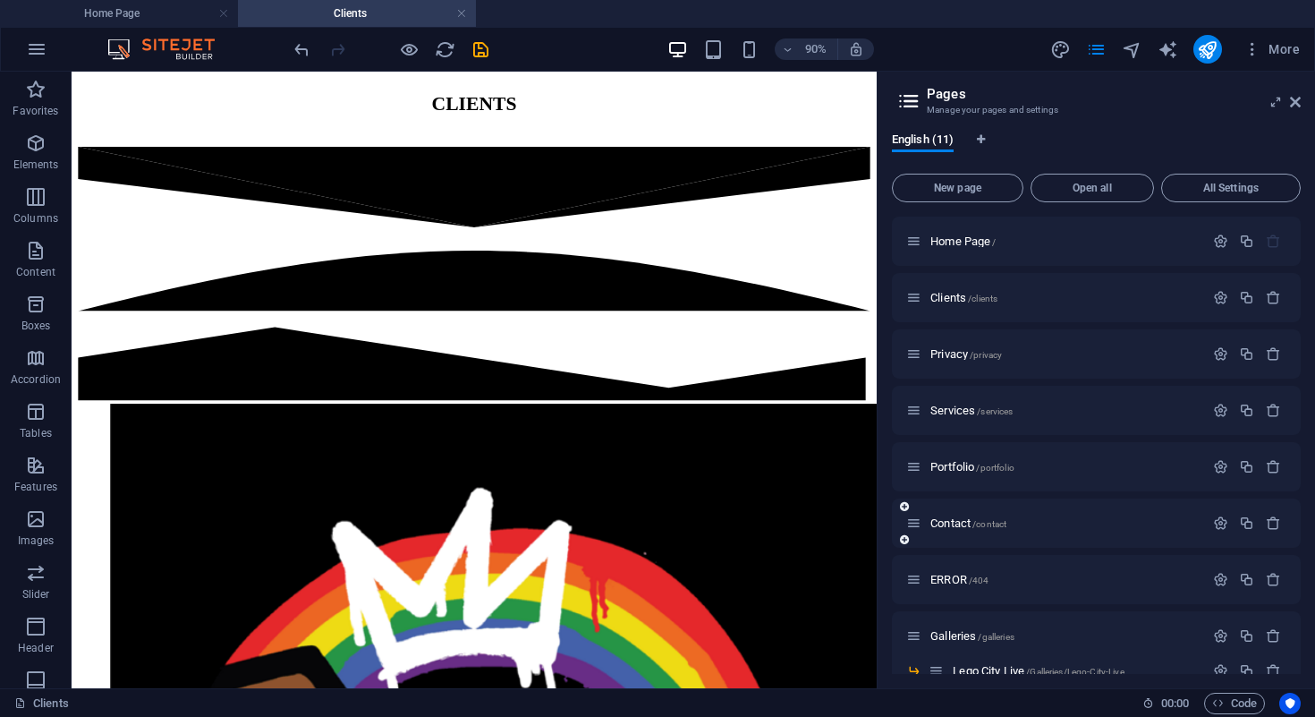
scroll to position [120, 0]
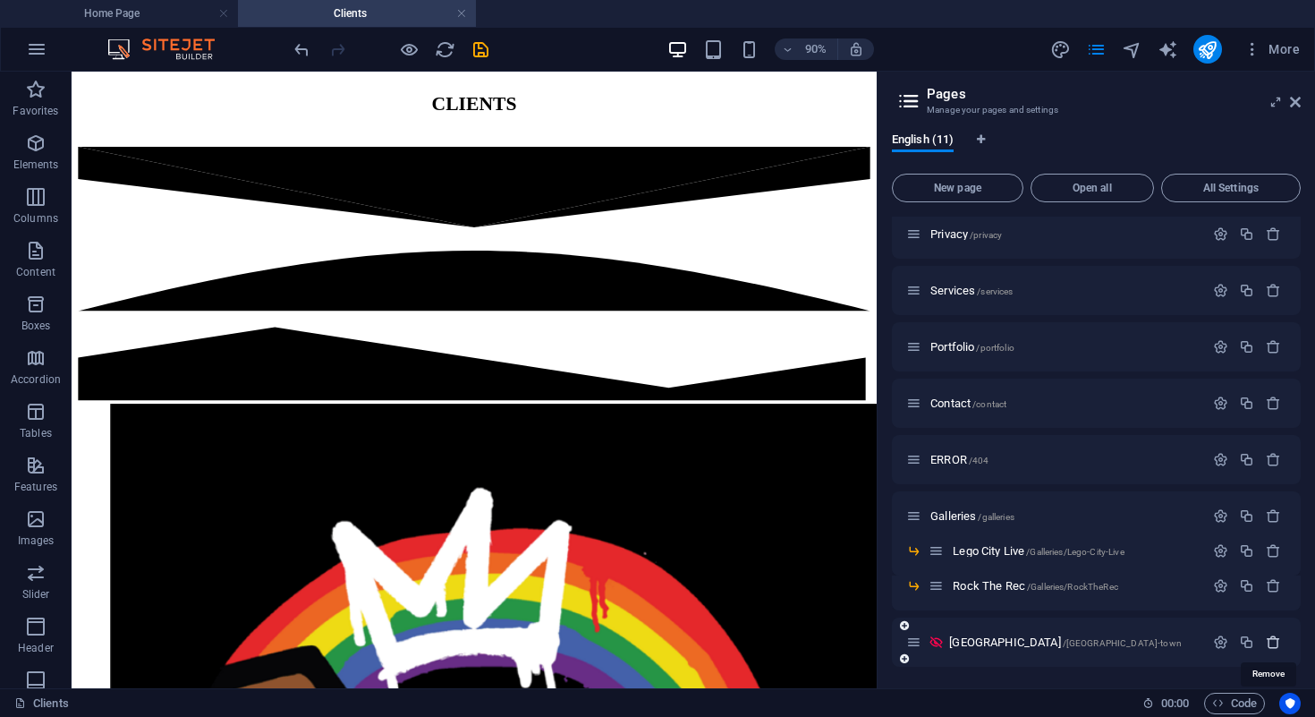
click at [1273, 645] on icon "button" at bounding box center [1273, 641] width 15 height 15
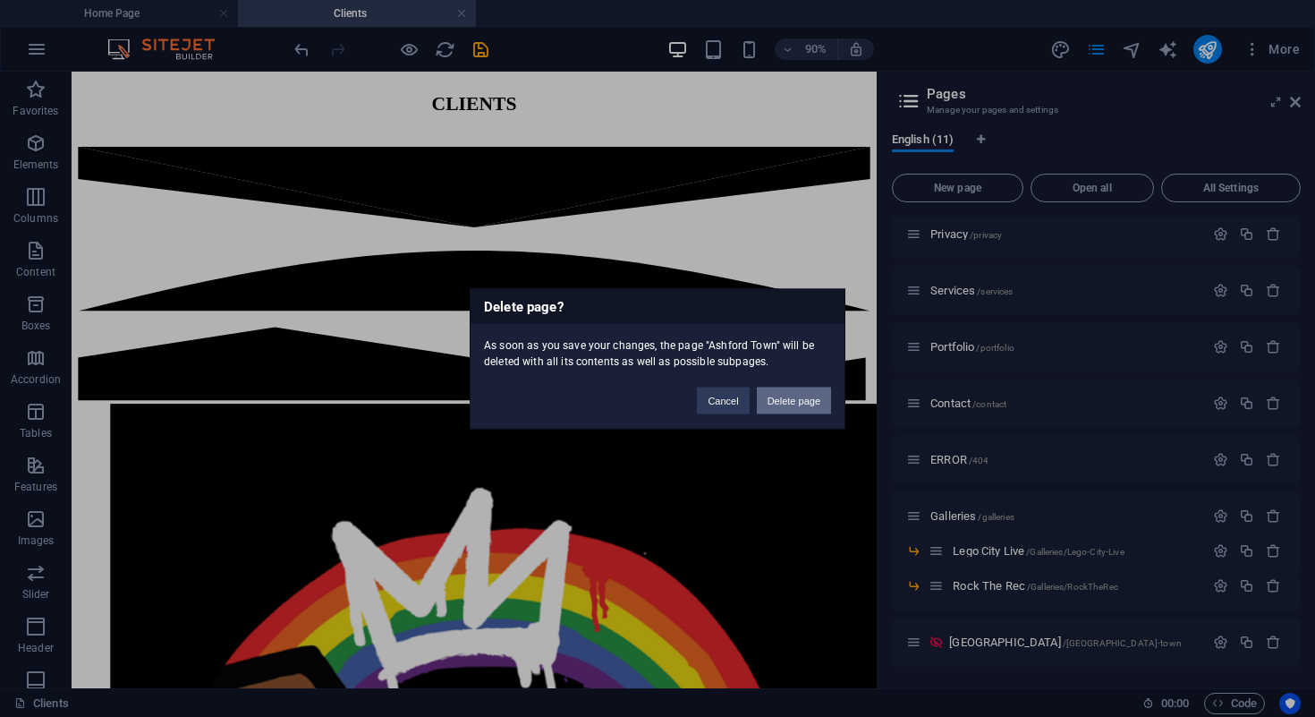
click at [799, 401] on button "Delete page" at bounding box center [794, 400] width 74 height 27
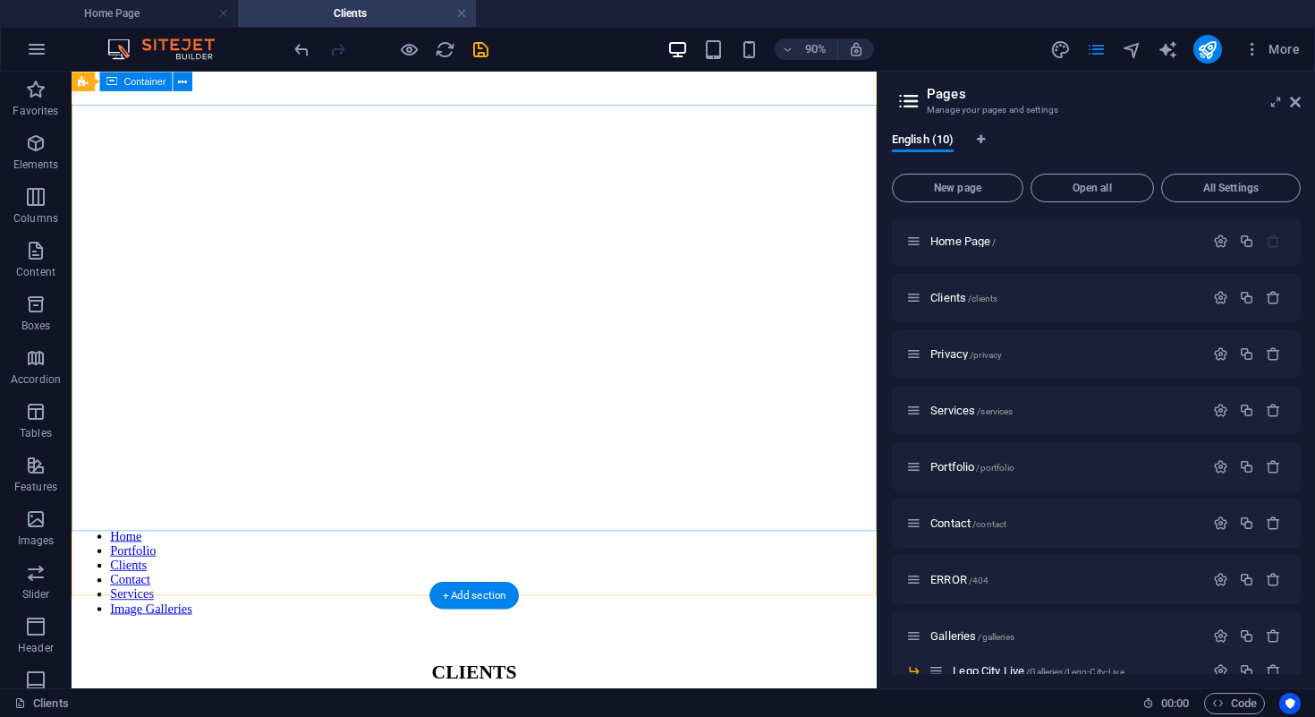
scroll to position [0, 0]
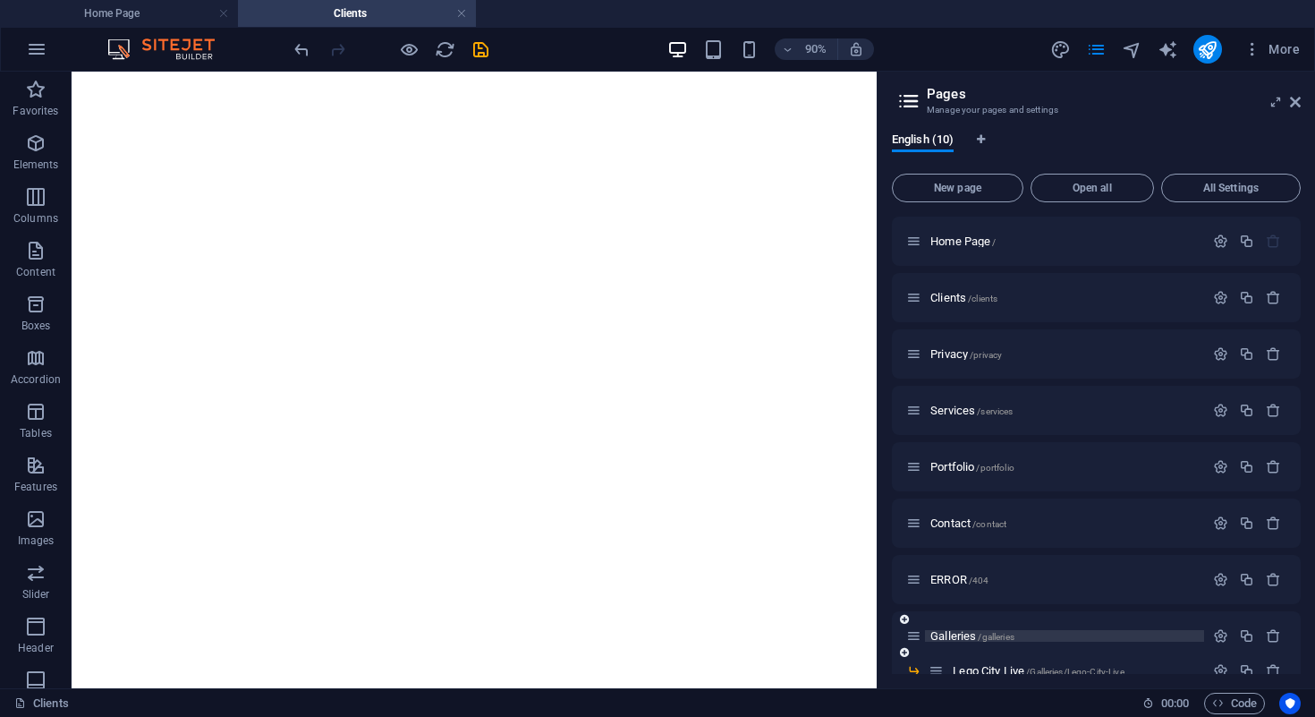
click at [978, 640] on span "/galleries" at bounding box center [996, 637] width 36 height 10
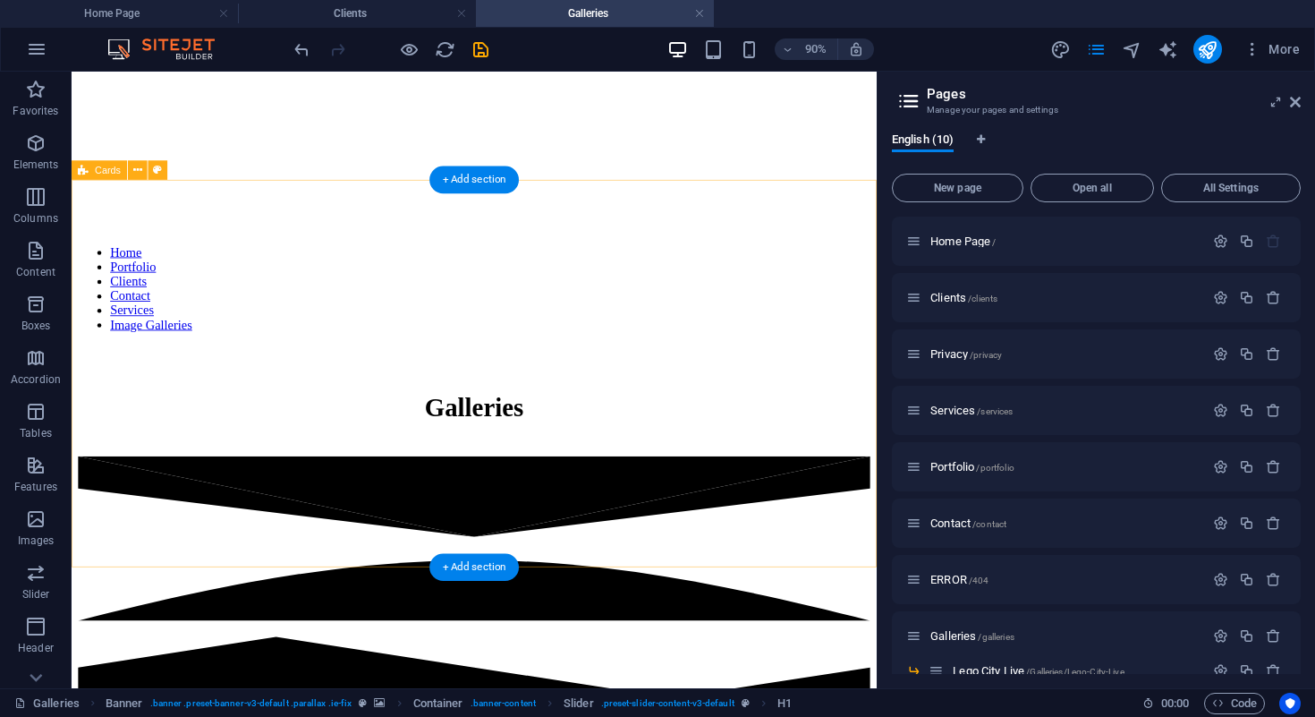
scroll to position [462, 0]
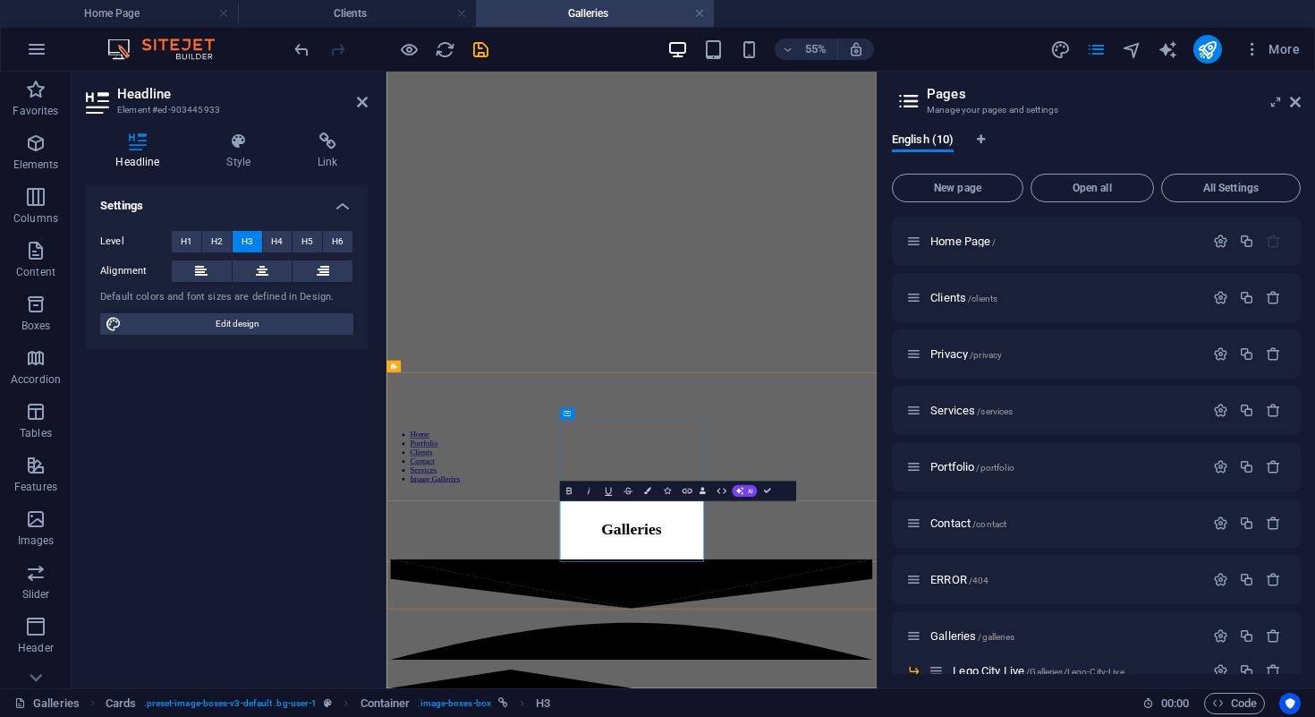
click at [285, 242] on button "H4" at bounding box center [278, 241] width 30 height 21
click at [311, 243] on span "H5" at bounding box center [308, 241] width 12 height 21
click at [330, 248] on button "H6" at bounding box center [338, 241] width 30 height 21
click at [271, 244] on span "H4" at bounding box center [277, 241] width 12 height 21
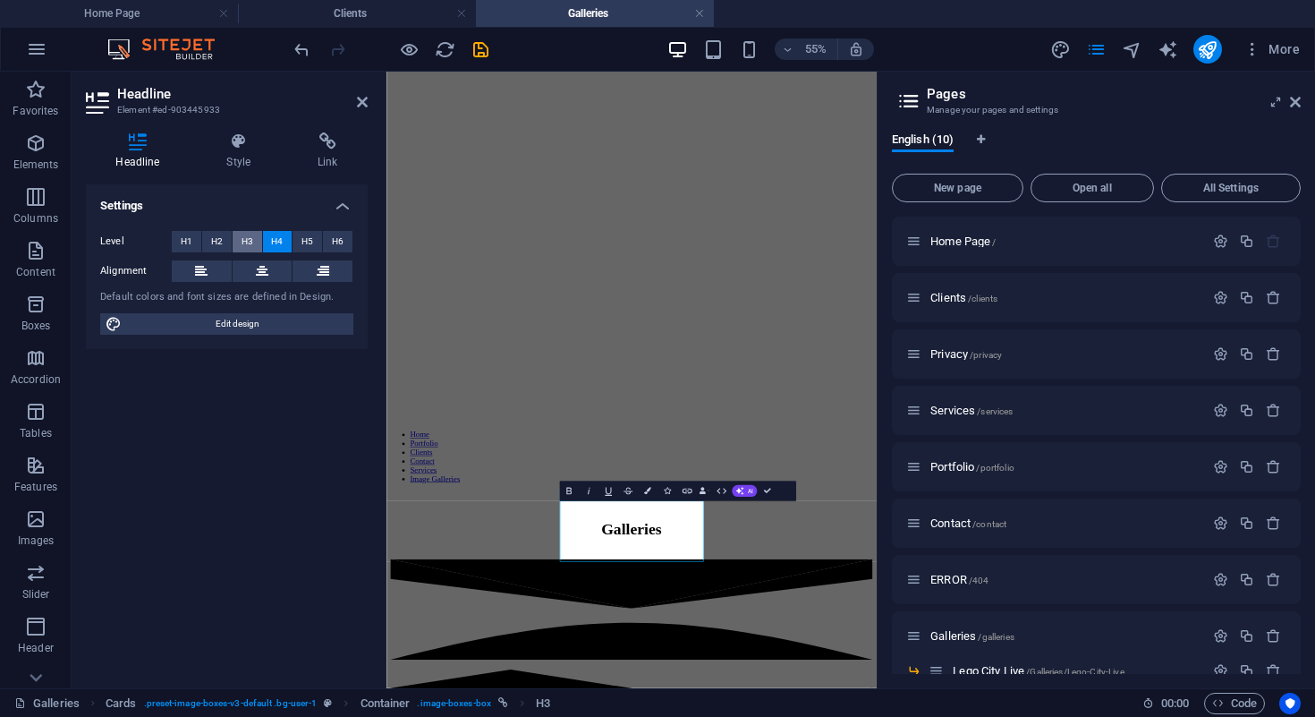
click at [252, 243] on span "H3" at bounding box center [248, 241] width 12 height 21
click at [310, 51] on icon "undo" at bounding box center [302, 49] width 21 height 21
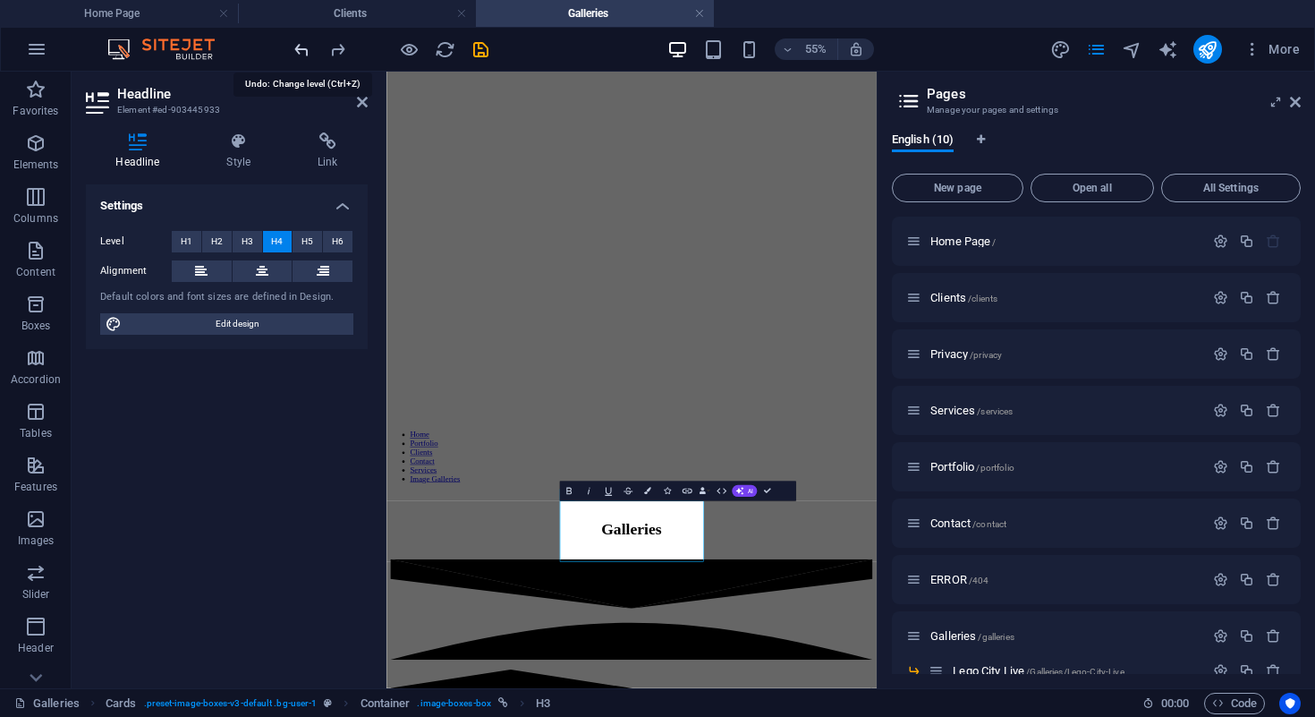
click at [310, 51] on icon "undo" at bounding box center [302, 49] width 21 height 21
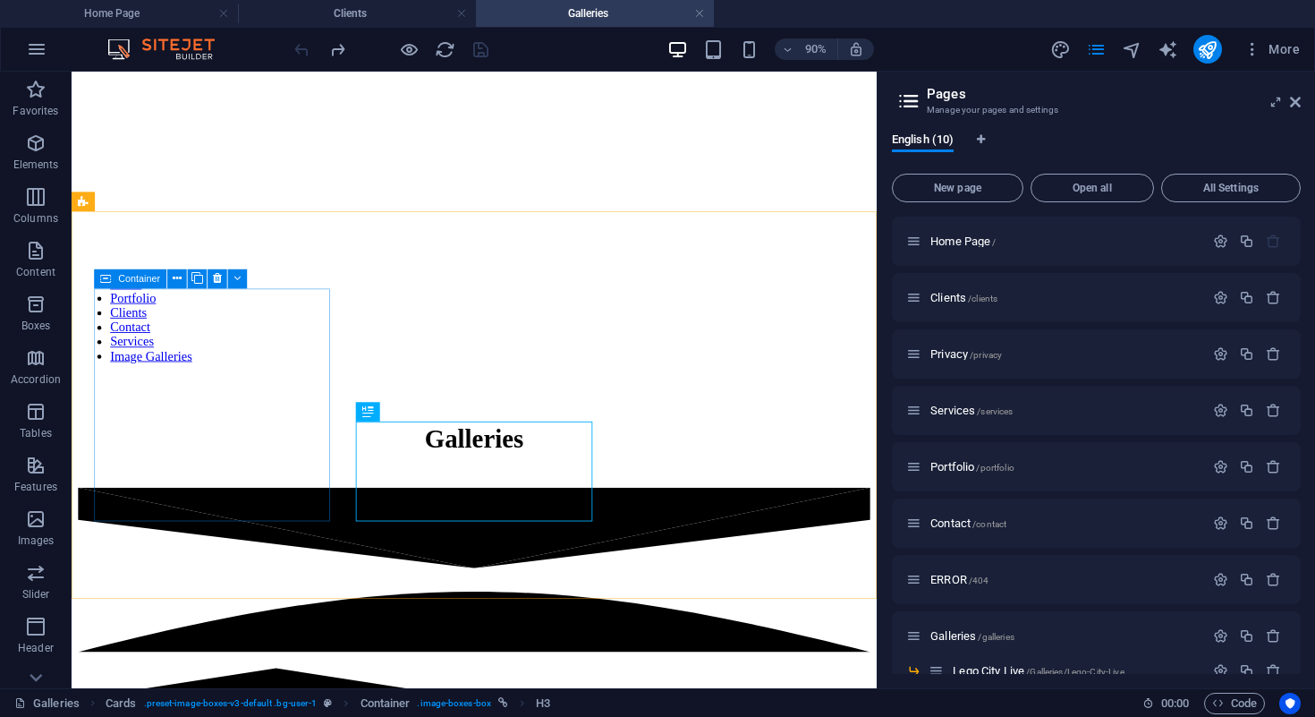
click at [120, 276] on span "Container" at bounding box center [139, 279] width 42 height 10
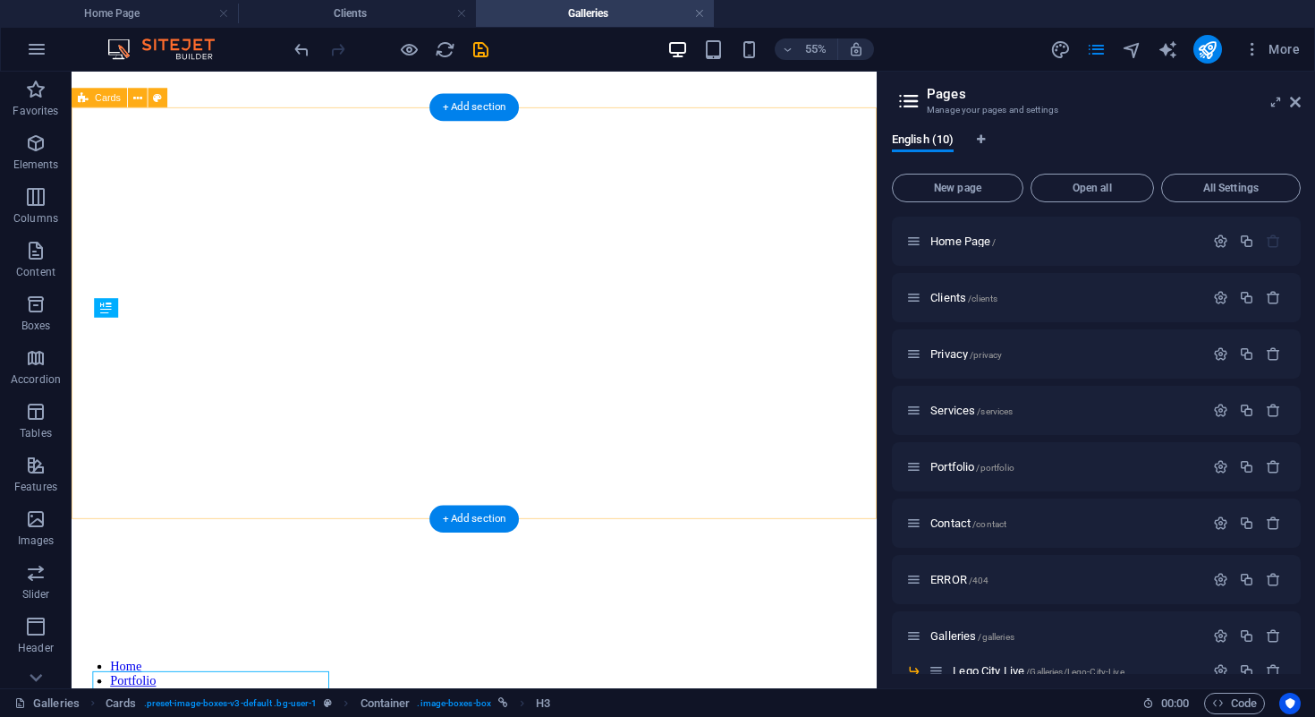
scroll to position [576, 0]
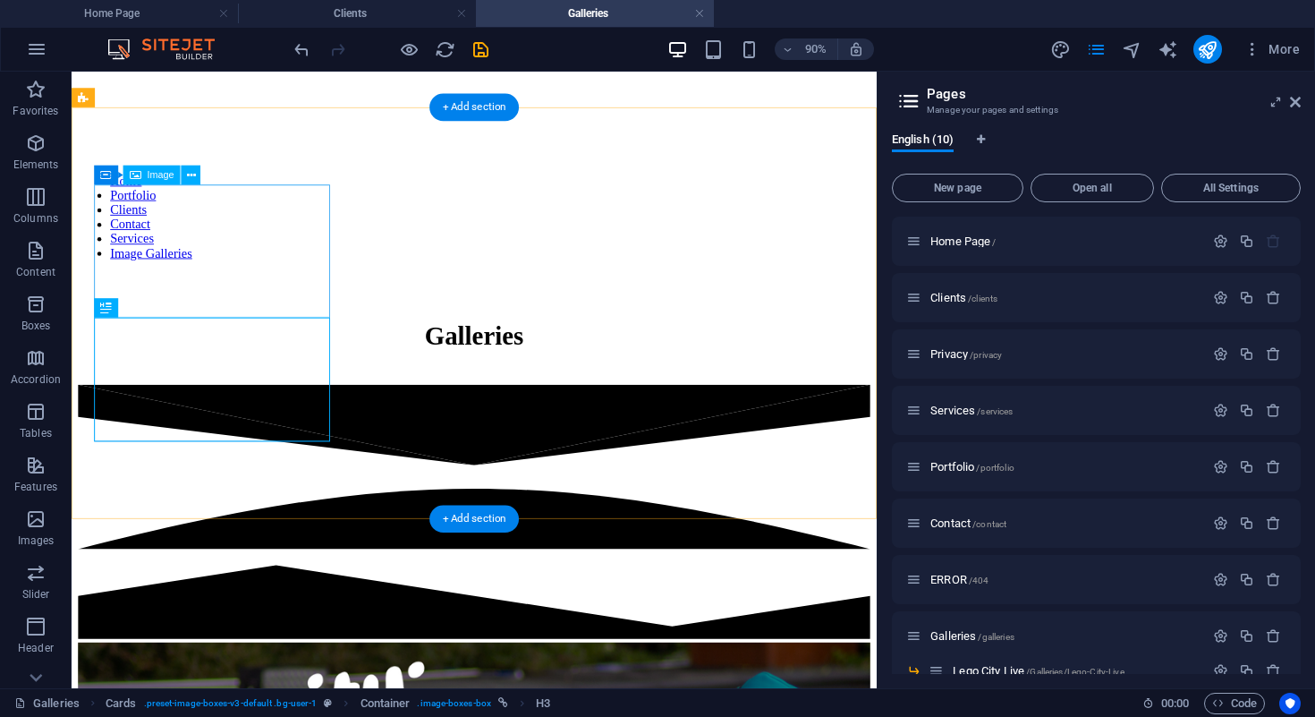
select select "%"
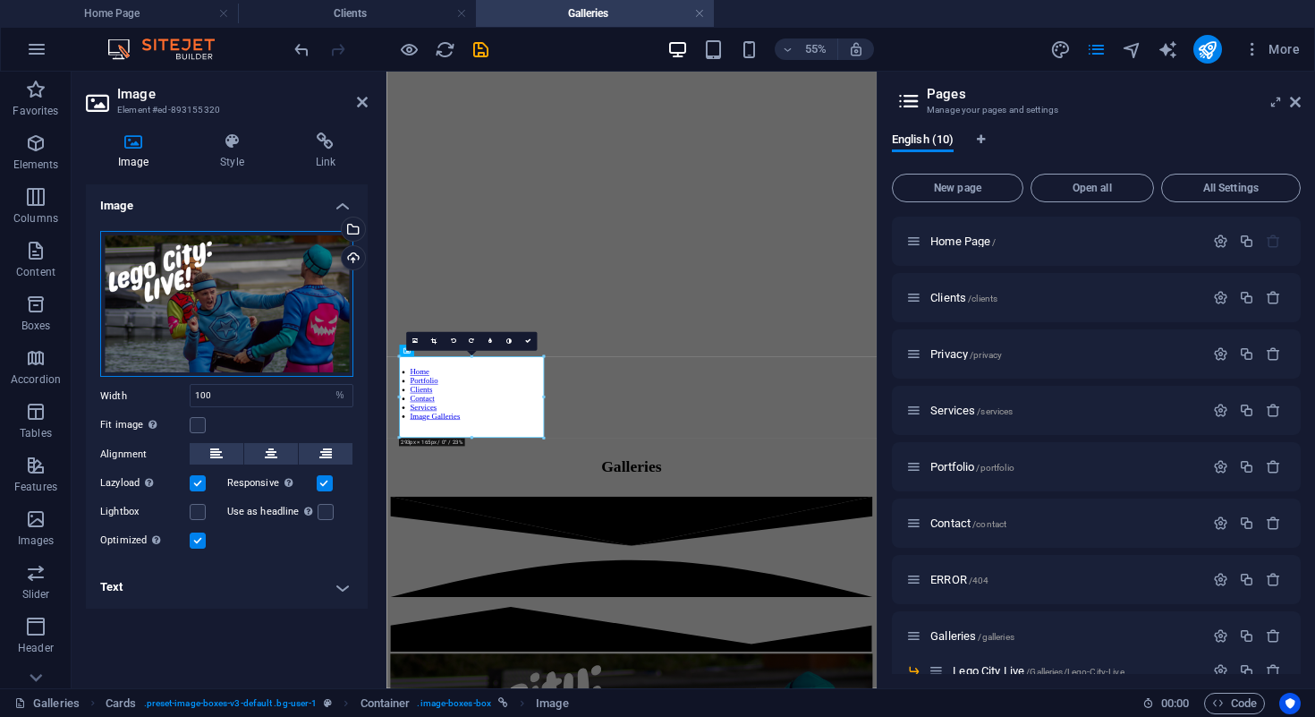
click at [264, 266] on div "Drag files here, click to choose files or select files from Files or our free s…" at bounding box center [226, 304] width 253 height 147
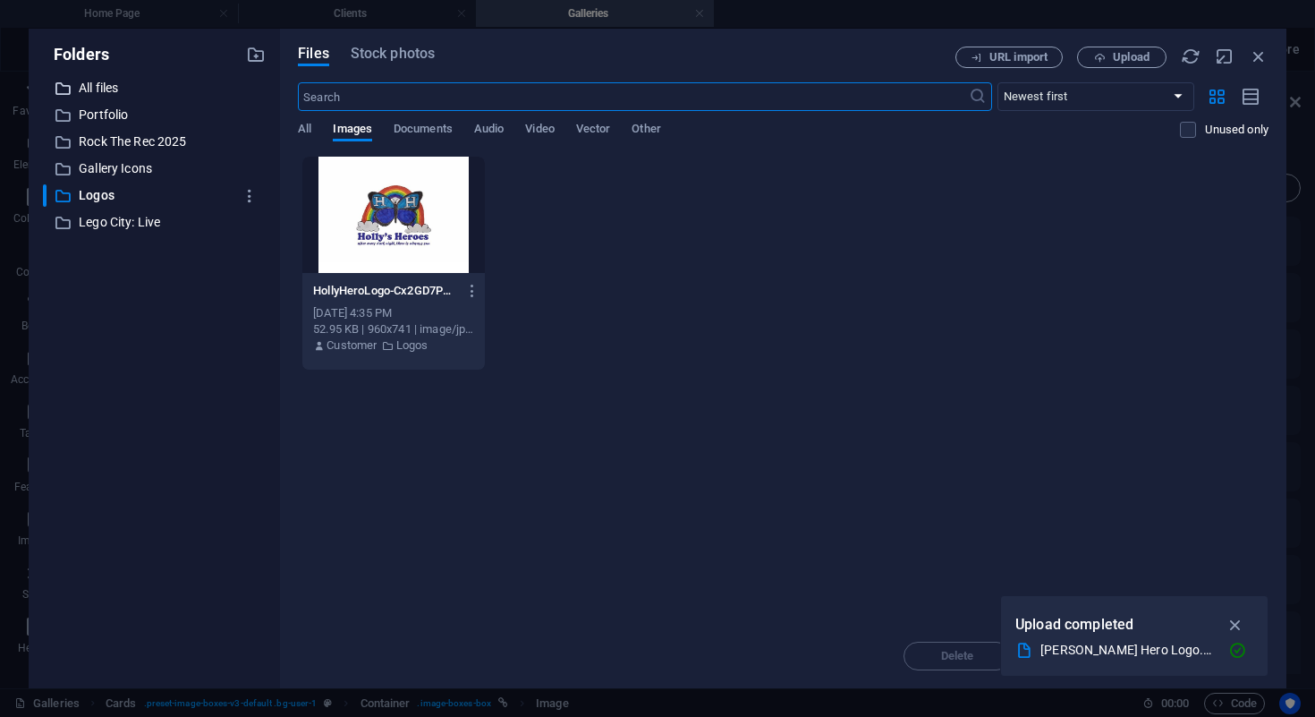
click at [132, 81] on p "All files" at bounding box center [156, 88] width 154 height 21
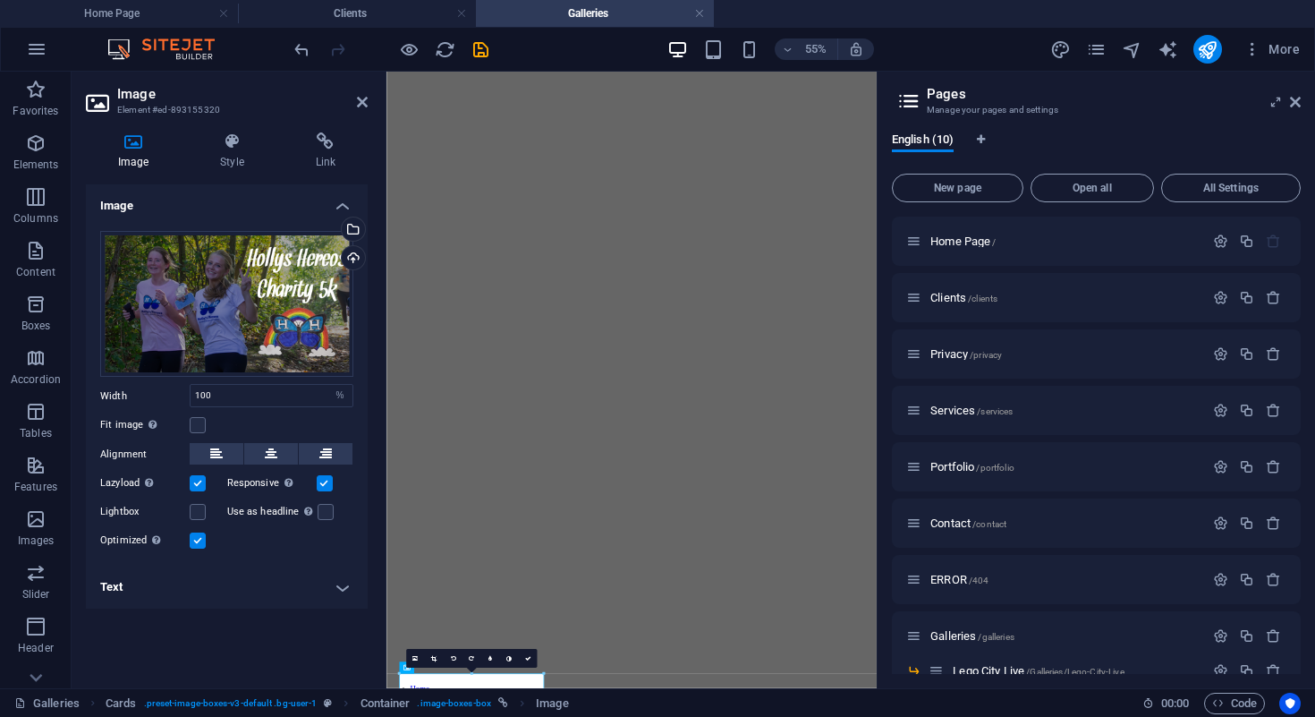
click at [1301, 103] on aside "Pages Manage your pages and settings English (10) New page Open all All Setting…" at bounding box center [1096, 380] width 438 height 616
click at [1298, 106] on icon at bounding box center [1295, 102] width 11 height 14
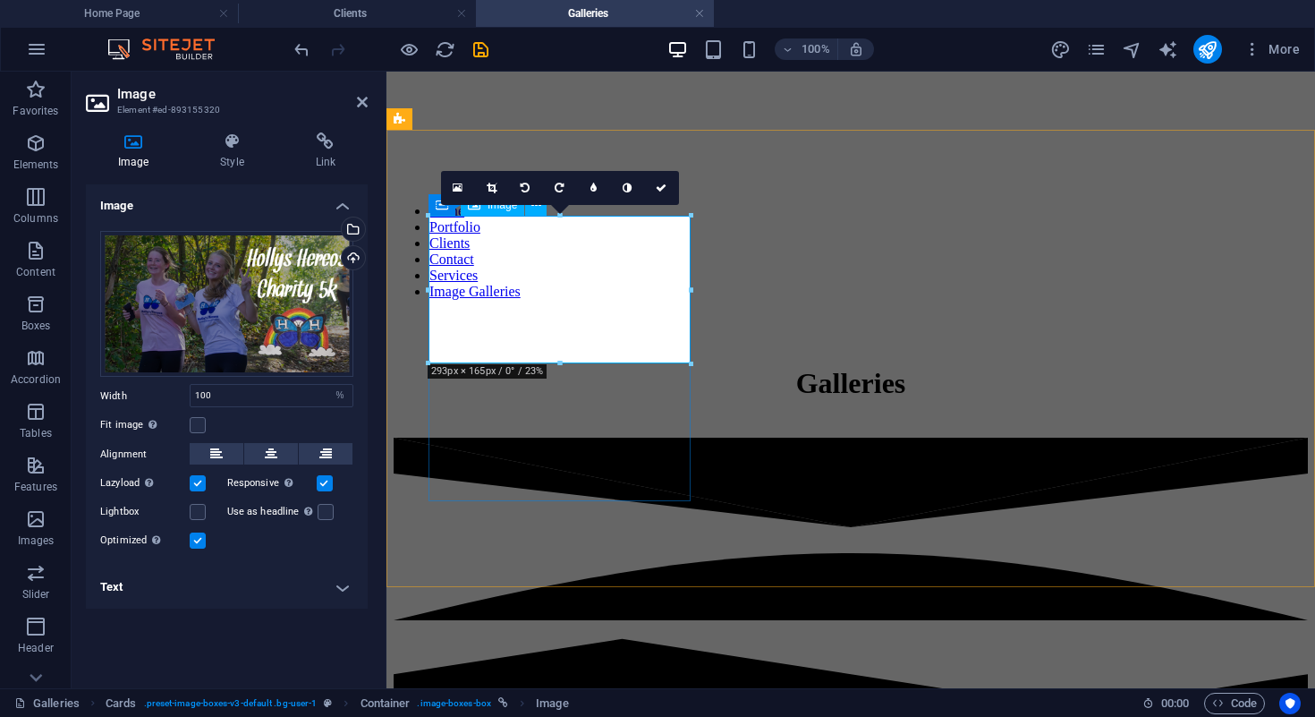
scroll to position [490, 0]
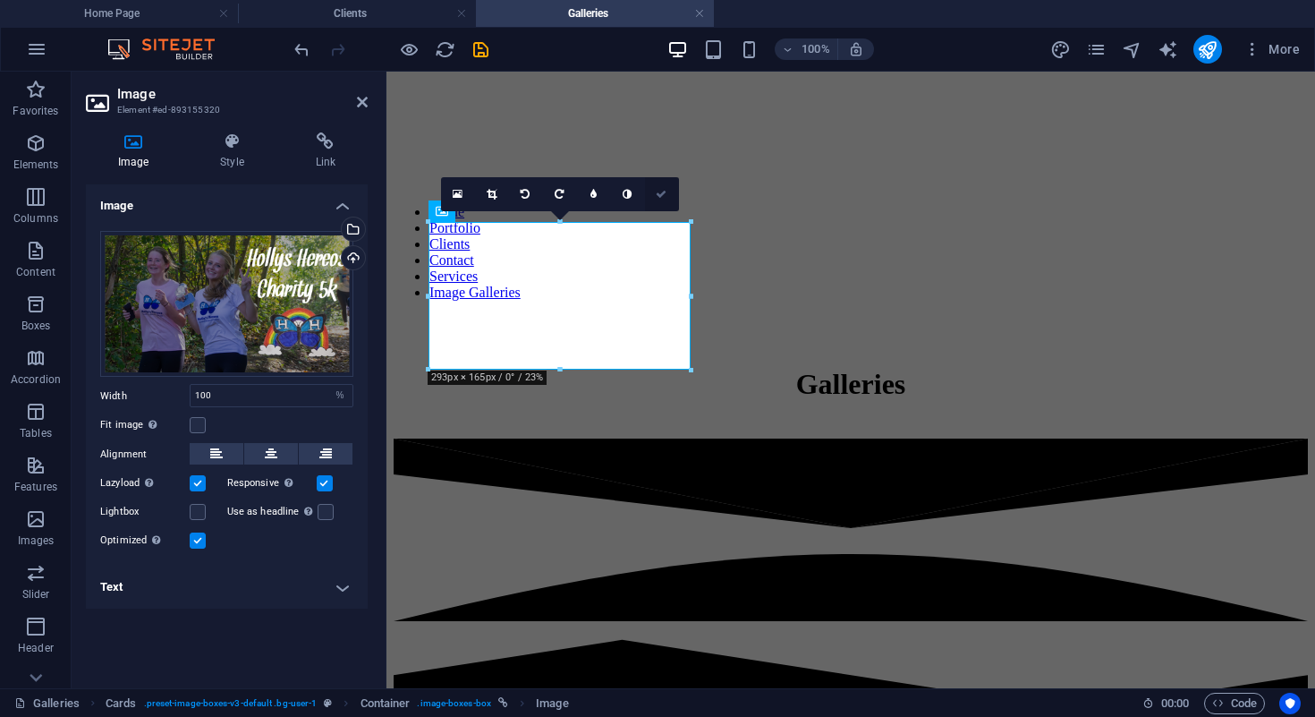
click at [658, 194] on icon at bounding box center [661, 194] width 11 height 11
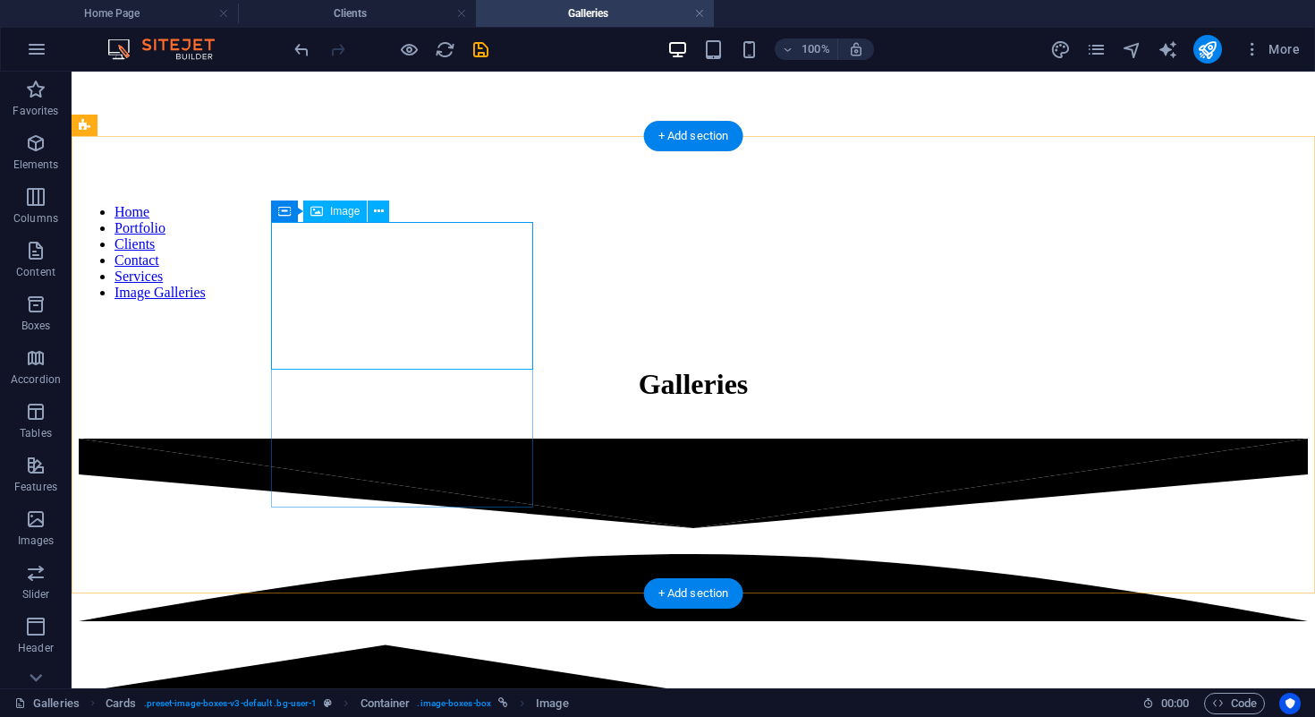
select select "%"
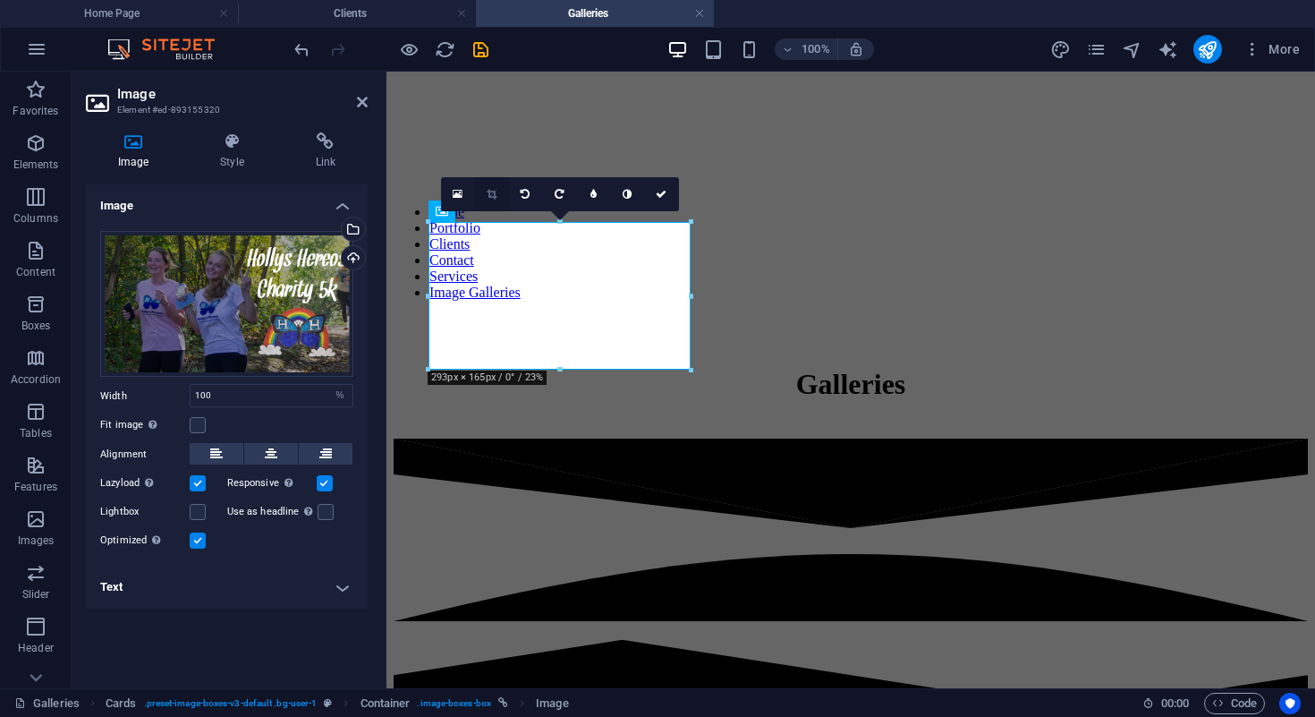
click at [484, 199] on link at bounding box center [492, 194] width 34 height 34
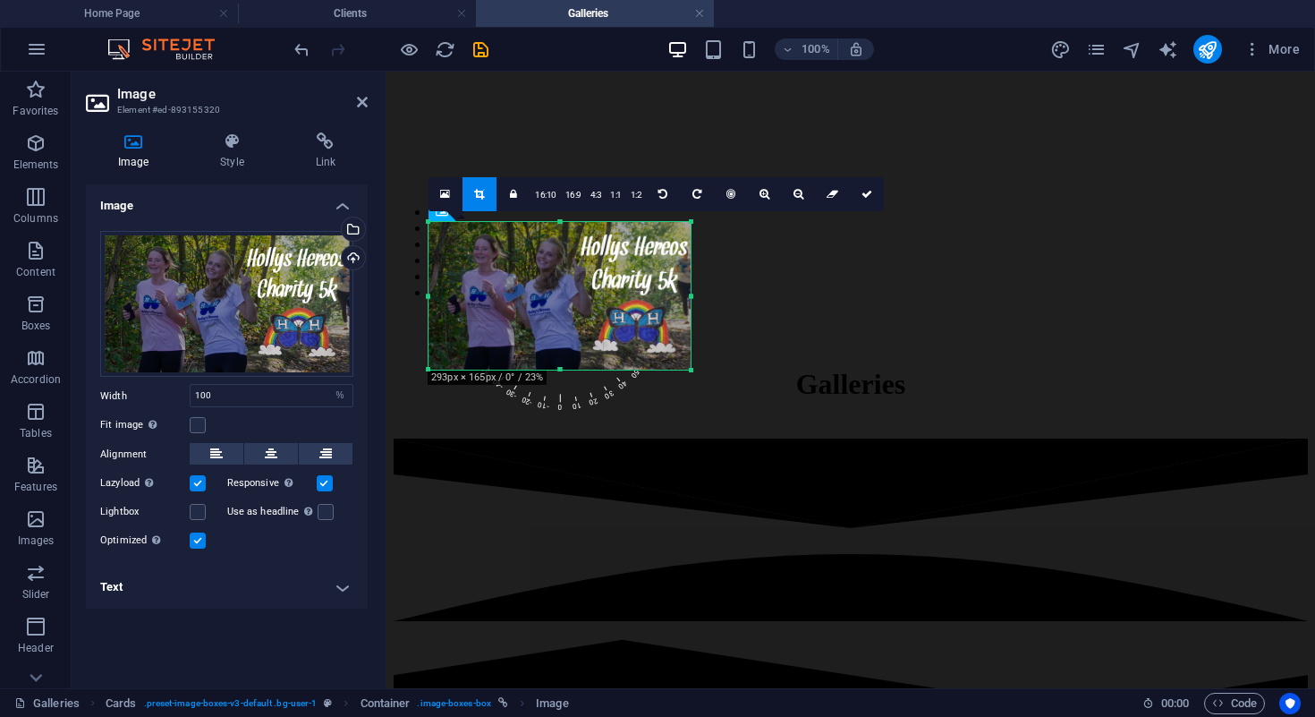
drag, startPoint x: 429, startPoint y: 296, endPoint x: 400, endPoint y: 293, distance: 28.8
click at [400, 293] on div "Slider H1 Banner Banner Container Slider Reference Menu Bar Separator HTML Sepa…" at bounding box center [851, 134] width 929 height 1107
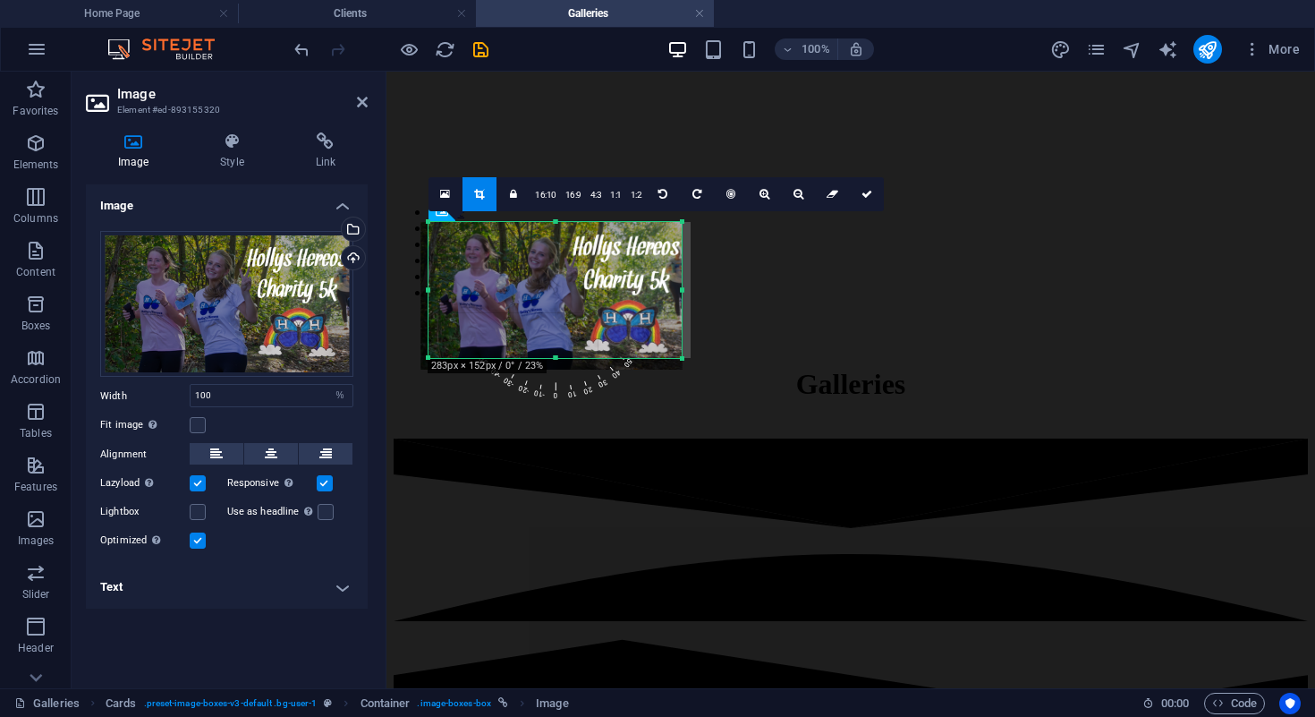
drag, startPoint x: 429, startPoint y: 370, endPoint x: 437, endPoint y: 360, distance: 13.4
click at [437, 358] on div "180 170 160 150 140 130 120 110 100 90 80 70 60 50 40 30 20 10 0 -10 -20 -30 -4…" at bounding box center [555, 290] width 253 height 136
click at [536, 294] on div at bounding box center [552, 296] width 262 height 148
click at [862, 194] on icon at bounding box center [867, 194] width 11 height 11
type input "284"
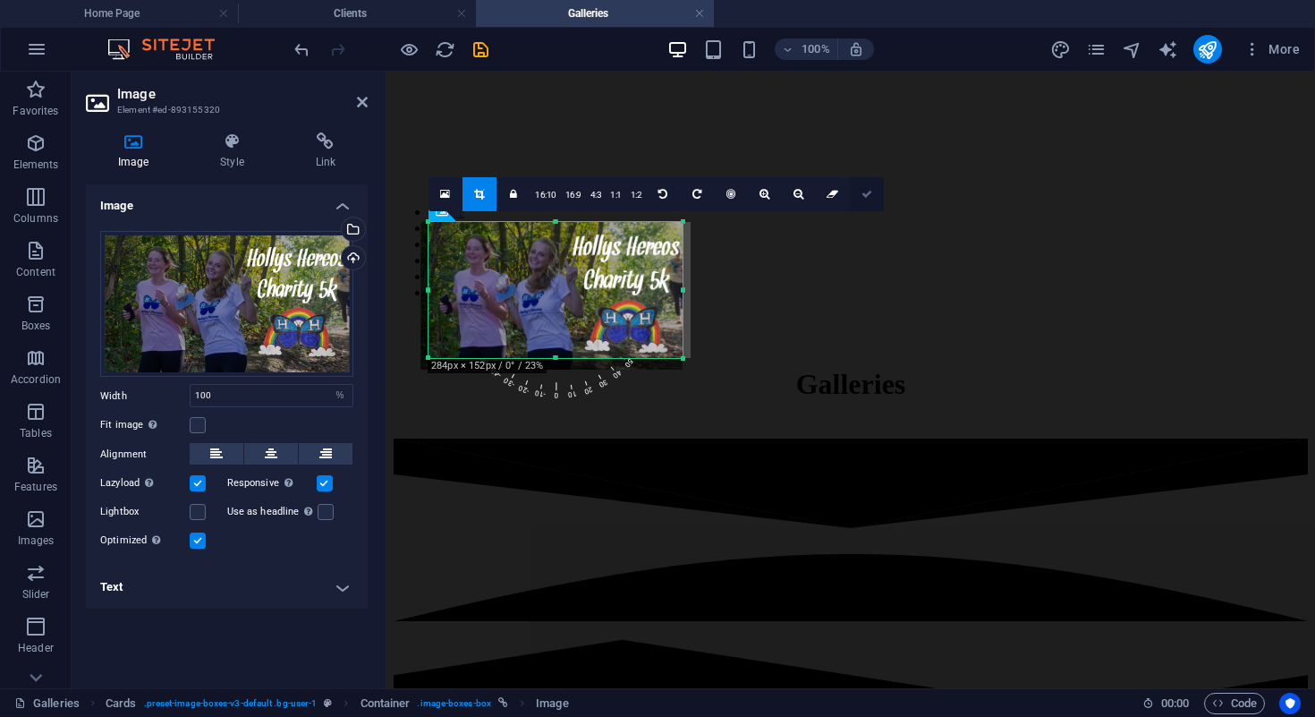
select select "px"
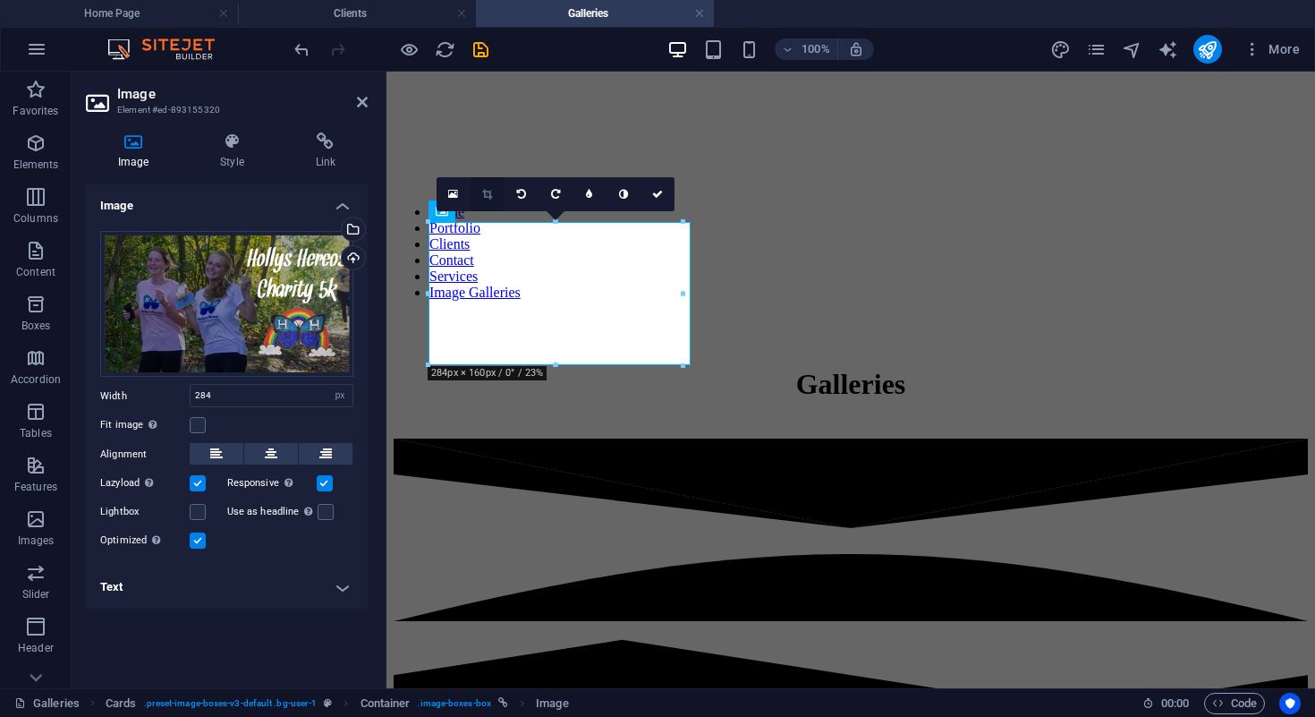
click at [485, 192] on icon at bounding box center [487, 194] width 10 height 11
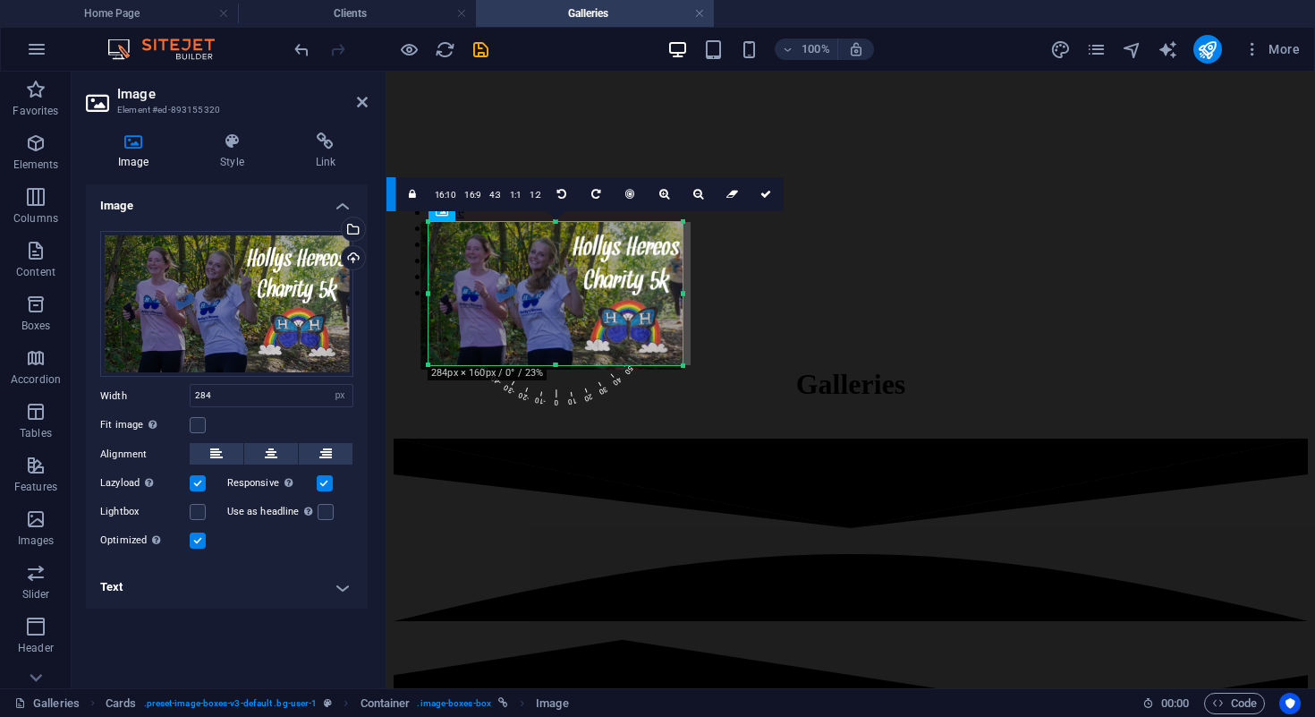
click at [485, 192] on link "4:3" at bounding box center [495, 195] width 21 height 34
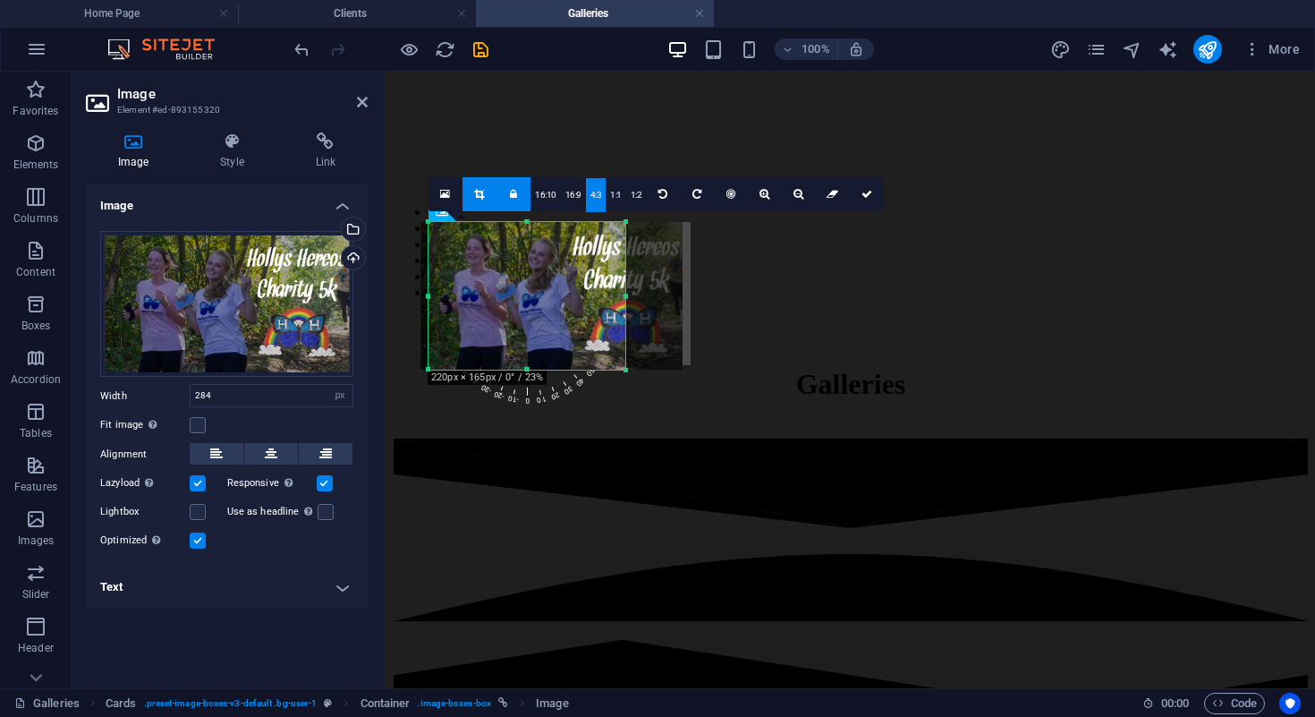
click at [510, 198] on icon at bounding box center [513, 194] width 7 height 11
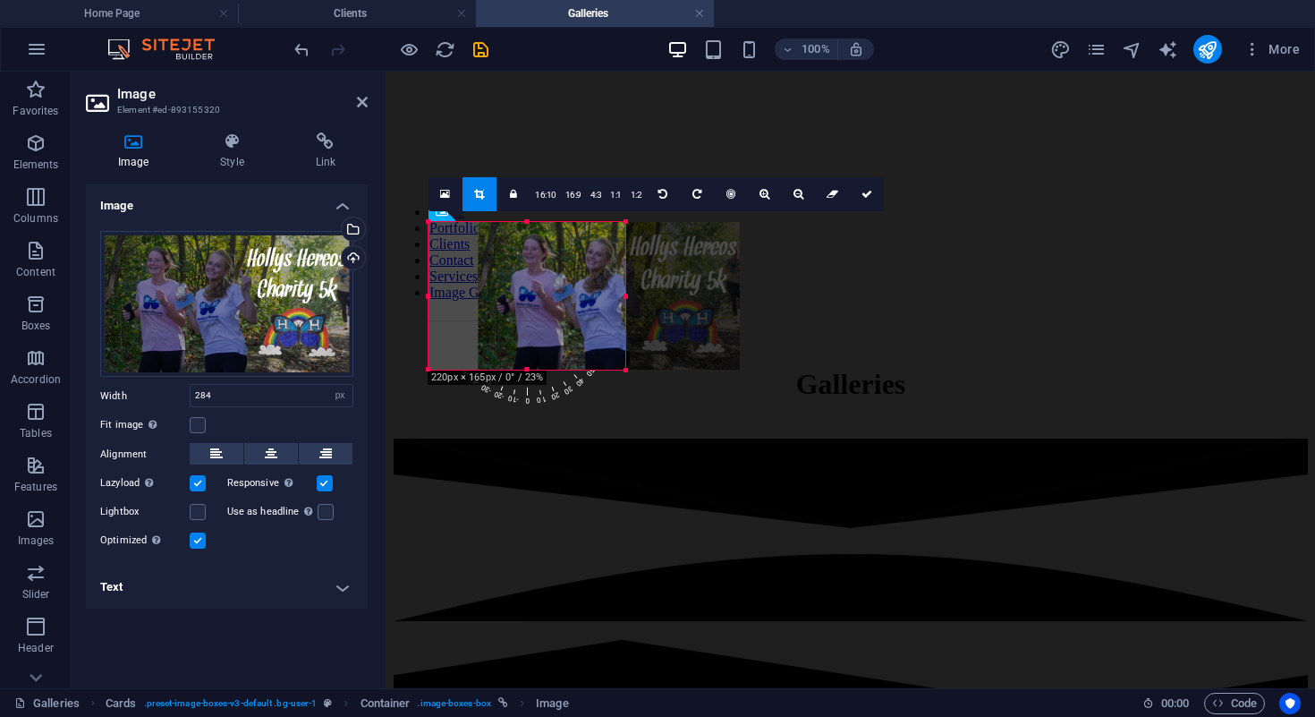
drag, startPoint x: 448, startPoint y: 289, endPoint x: 506, endPoint y: 285, distance: 58.3
click at [506, 285] on div at bounding box center [609, 296] width 262 height 148
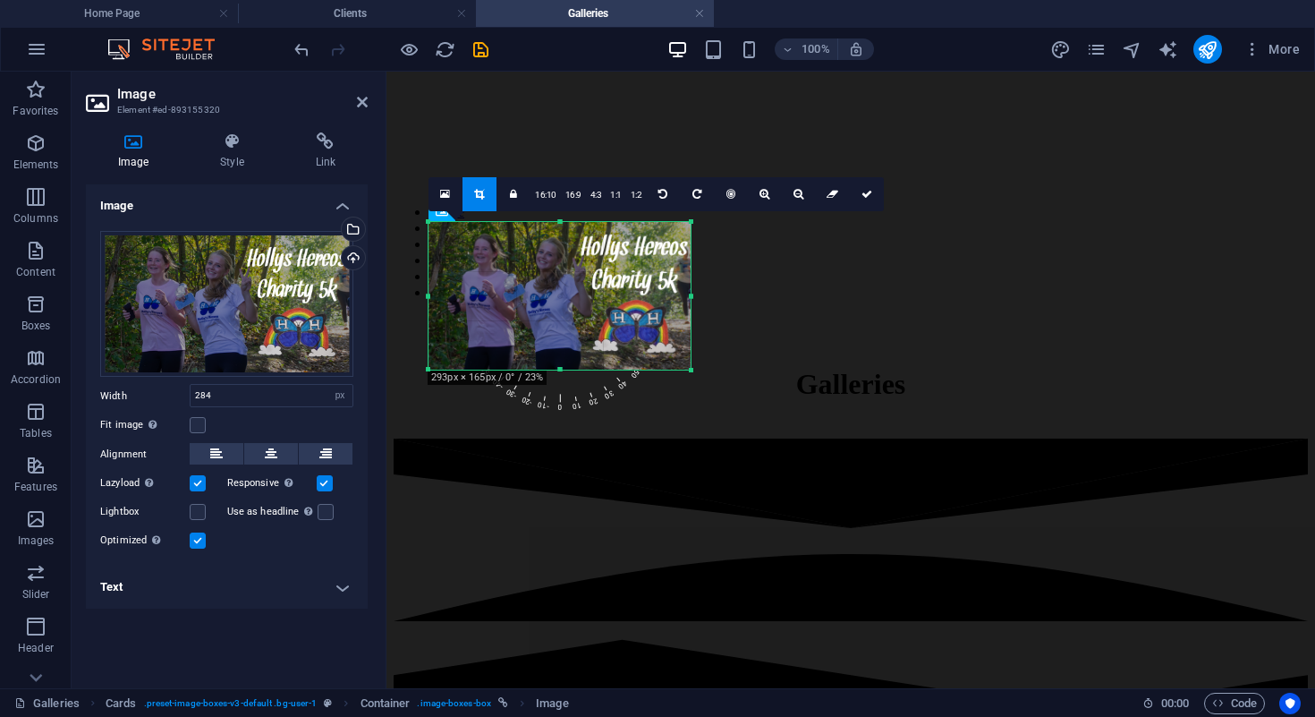
drag, startPoint x: 625, startPoint y: 297, endPoint x: 815, endPoint y: 298, distance: 189.7
click at [815, 298] on div "Slider H1 Banner Banner Container Slider Reference Menu Bar Separator HTML Sepa…" at bounding box center [851, 134] width 929 height 1107
drag, startPoint x: 559, startPoint y: 368, endPoint x: 558, endPoint y: 429, distance: 61.7
click at [558, 373] on div at bounding box center [560, 370] width 262 height 6
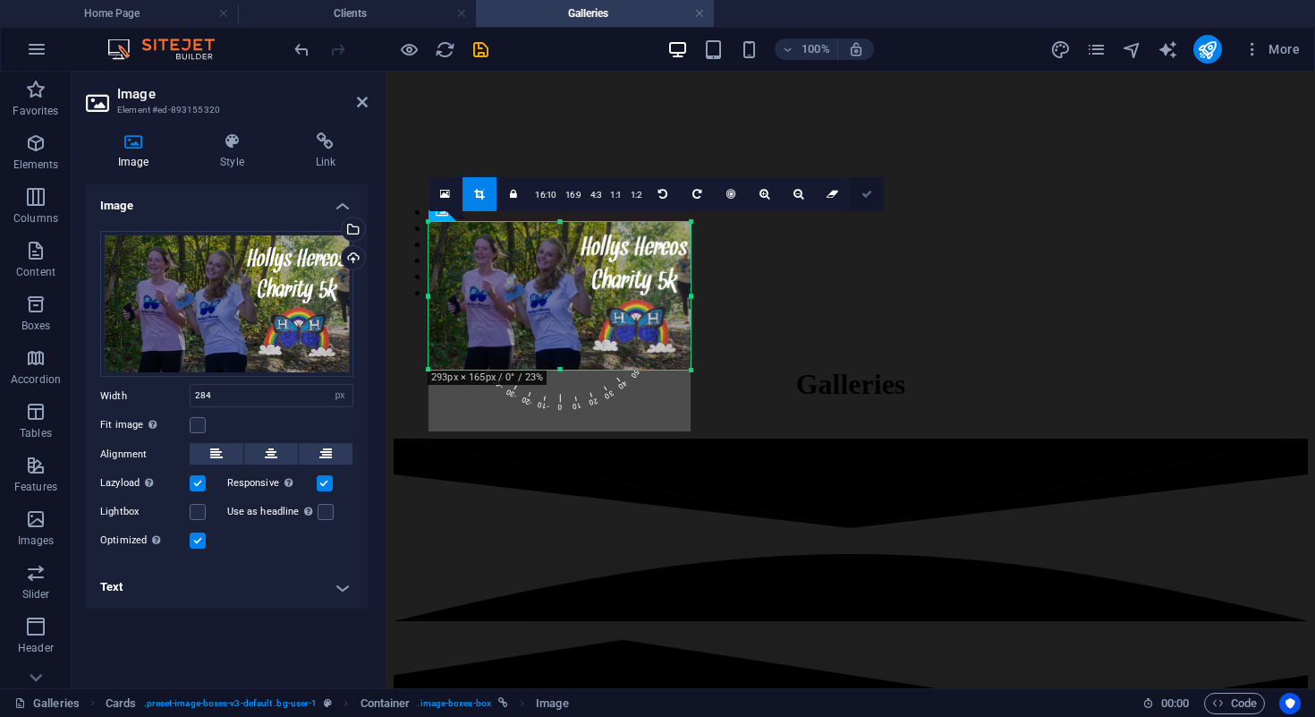
click at [867, 195] on icon at bounding box center [867, 194] width 11 height 11
type input "293"
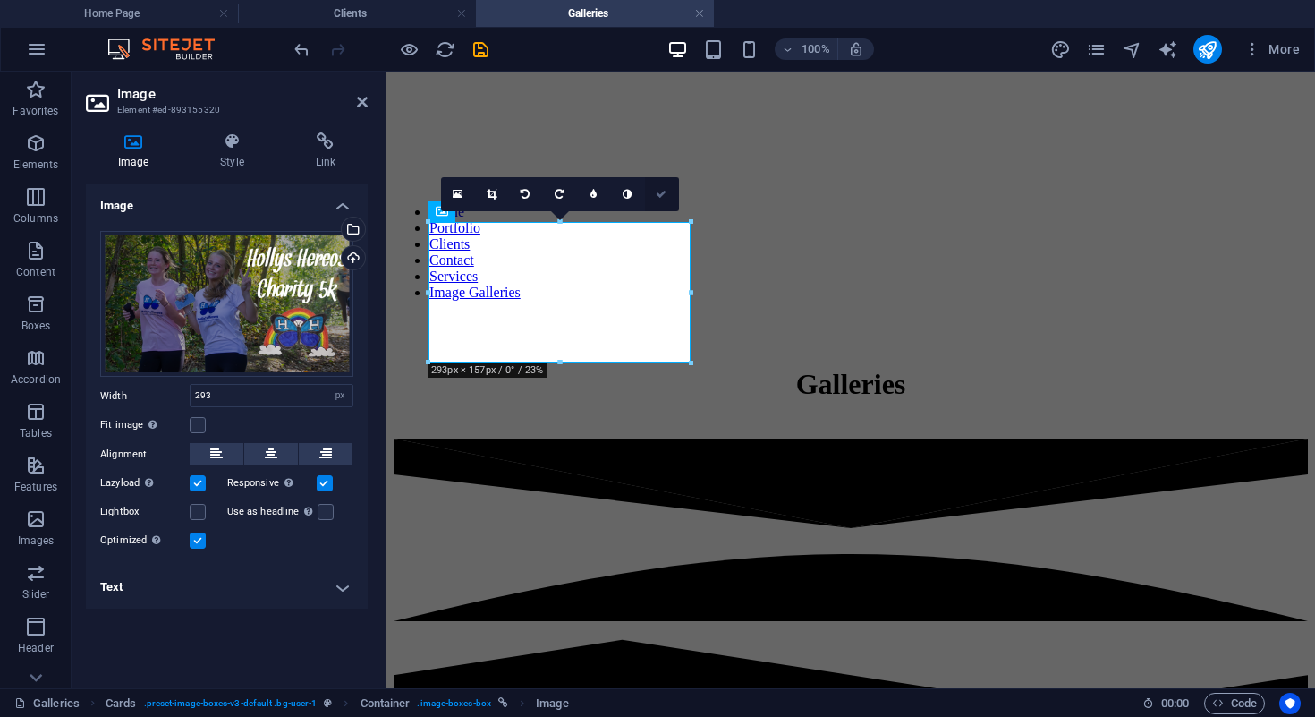
click at [664, 193] on icon at bounding box center [661, 194] width 11 height 11
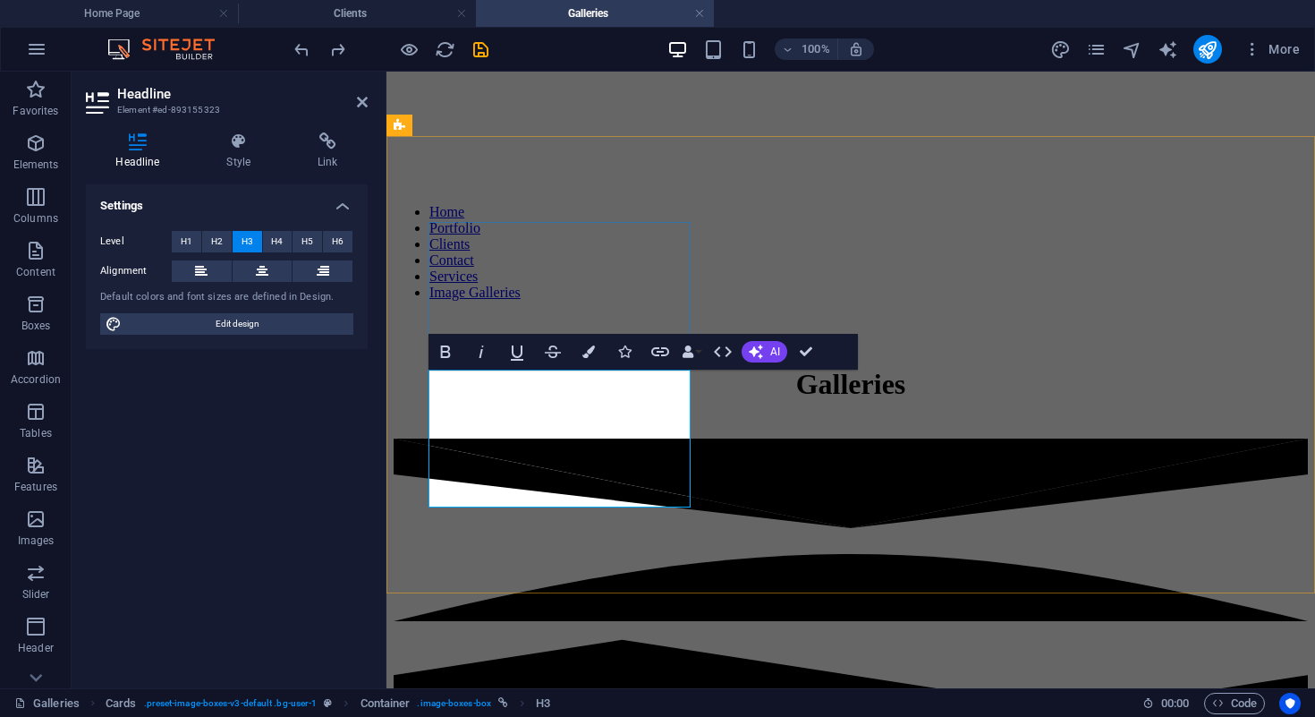
drag, startPoint x: 626, startPoint y: 466, endPoint x: 523, endPoint y: 467, distance: 103.8
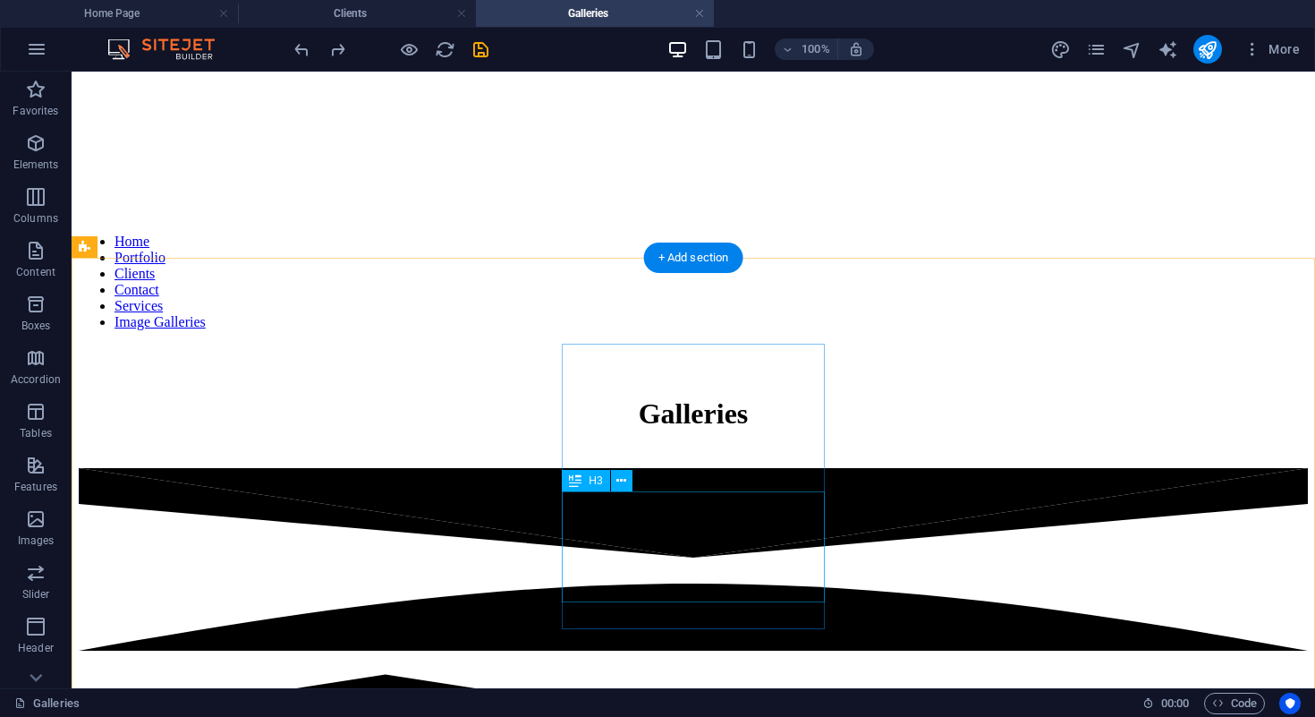
scroll to position [520, 0]
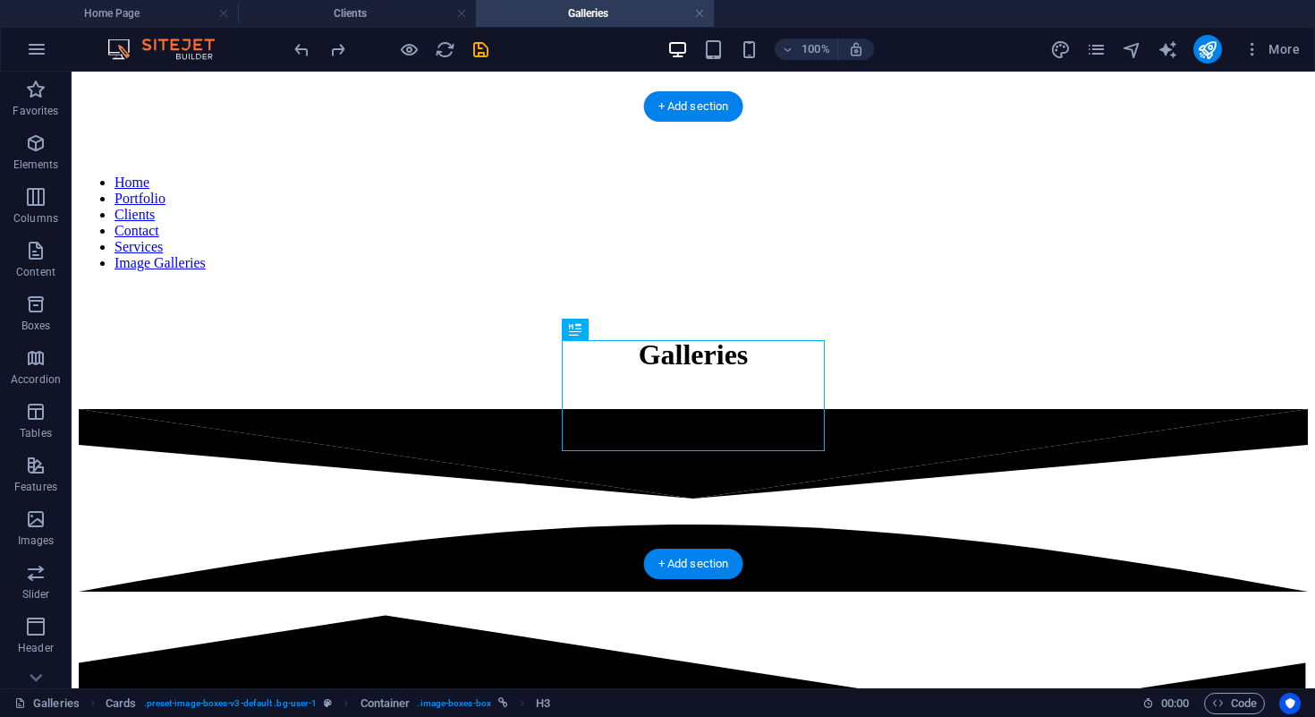
drag, startPoint x: 667, startPoint y: 403, endPoint x: 682, endPoint y: 428, distance: 29.3
drag, startPoint x: 654, startPoint y: 399, endPoint x: 735, endPoint y: 406, distance: 80.8
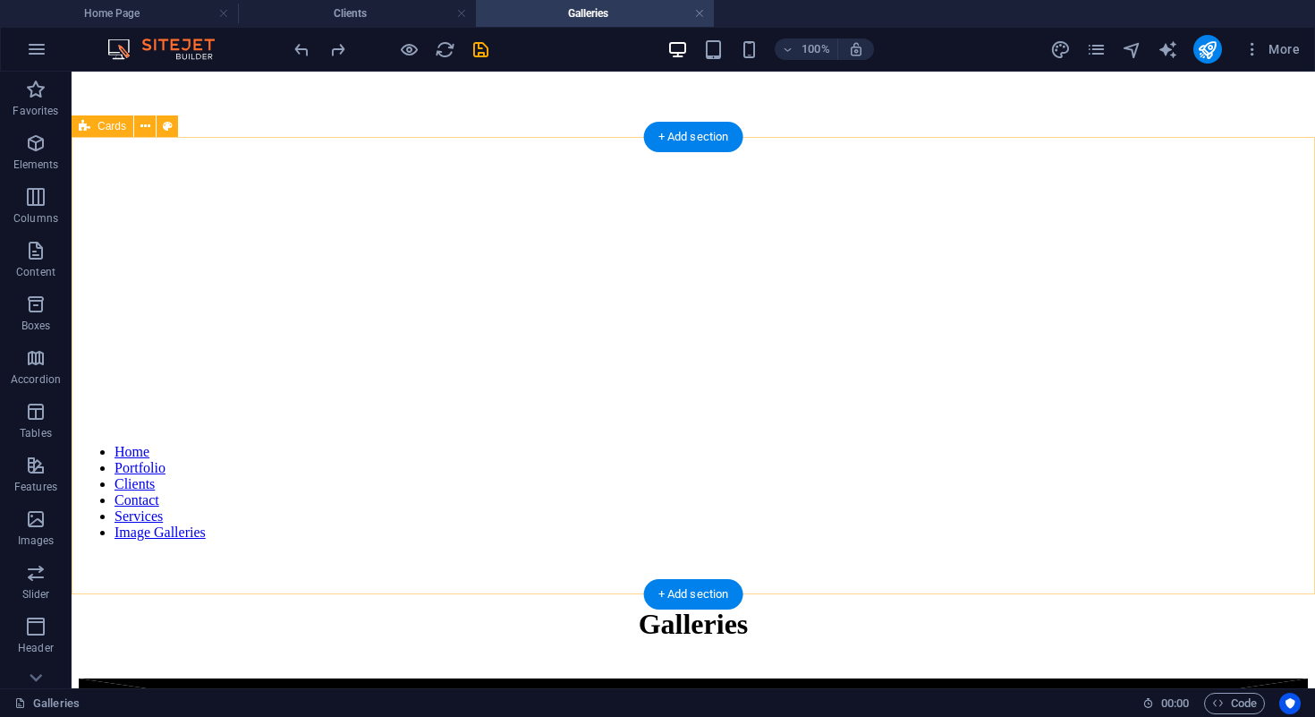
scroll to position [102, 0]
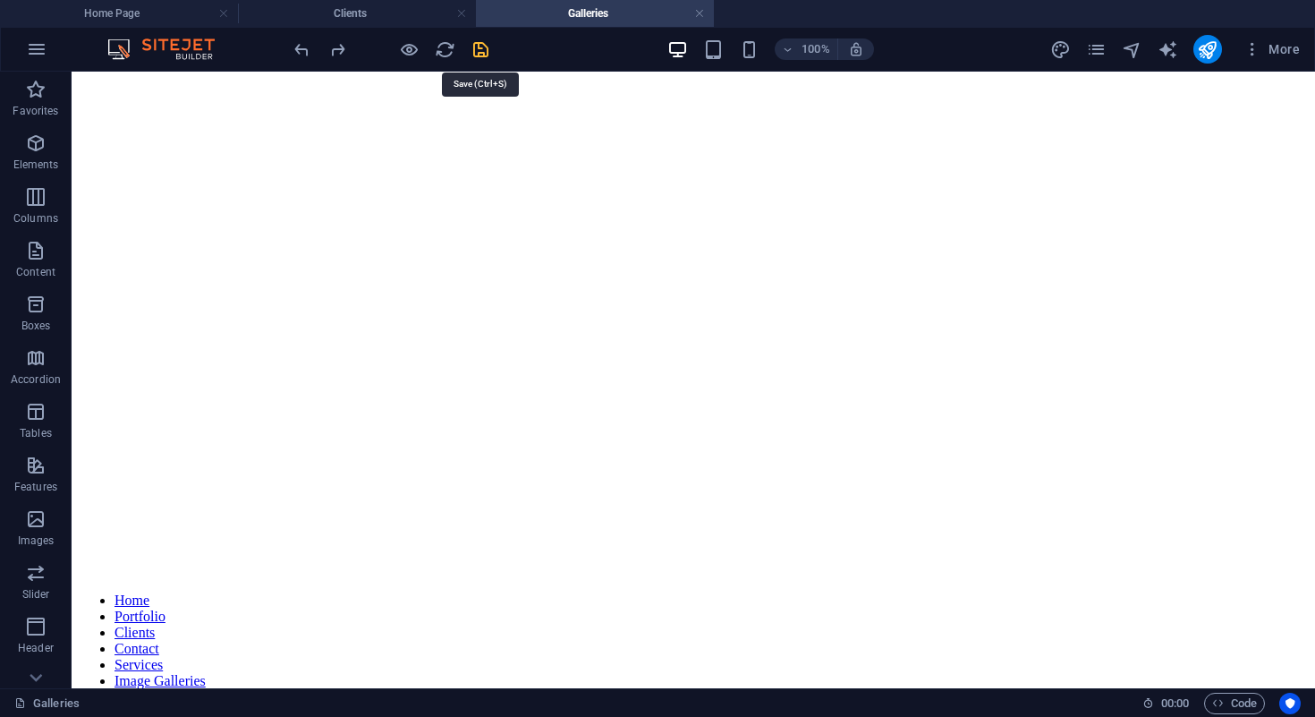
click at [476, 52] on icon "save" at bounding box center [481, 49] width 21 height 21
